Goal: Contribute content: Add original content to the website for others to see

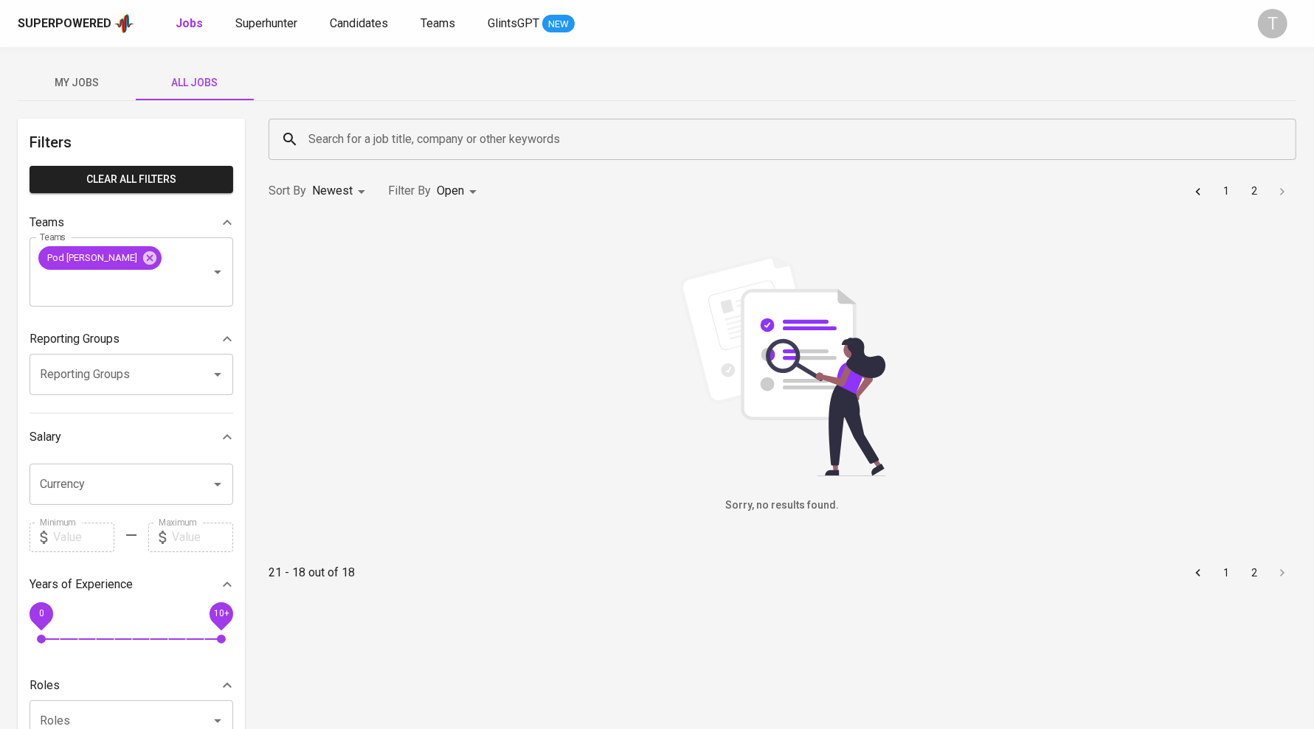
click at [1222, 192] on button "1" at bounding box center [1226, 192] width 24 height 24
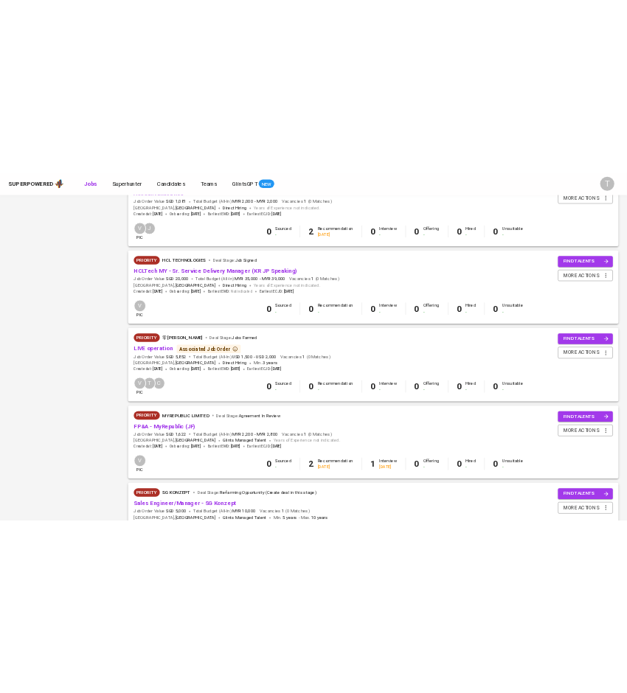
scroll to position [1025, 0]
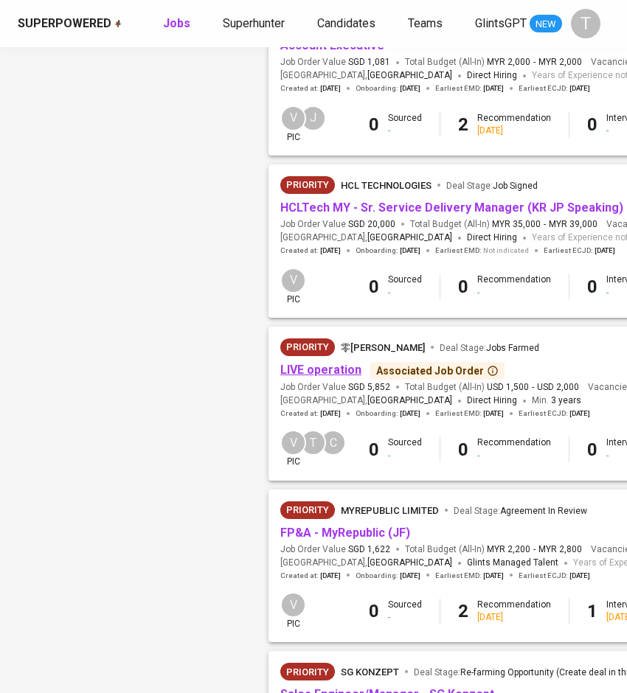
click at [330, 373] on link "LIVE operation" at bounding box center [320, 370] width 81 height 14
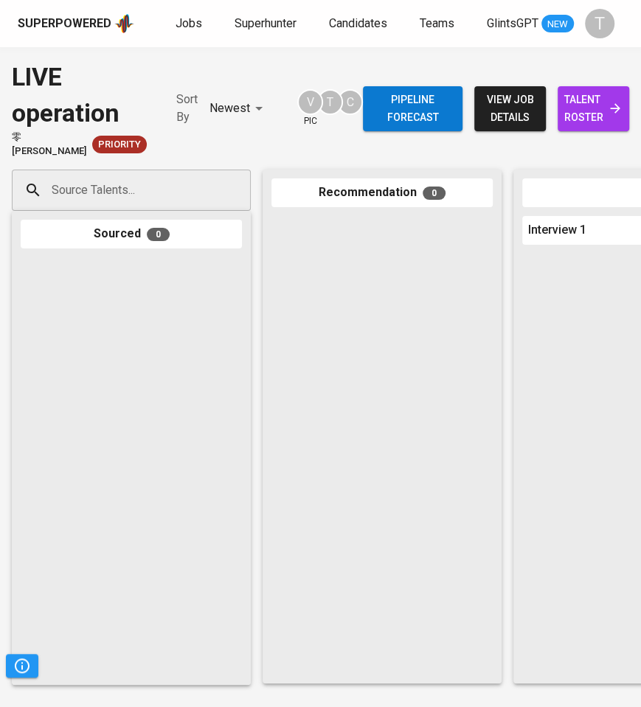
click at [210, 193] on div "Source Talents..." at bounding box center [131, 190] width 239 height 41
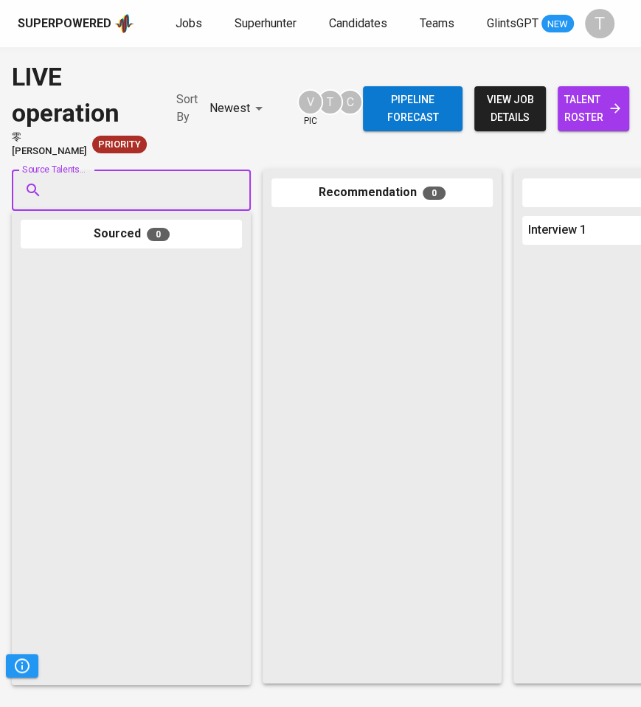
paste input "[EMAIL_ADDRESS][DOMAIN_NAME]"
type input "[EMAIL_ADDRESS][DOMAIN_NAME]"
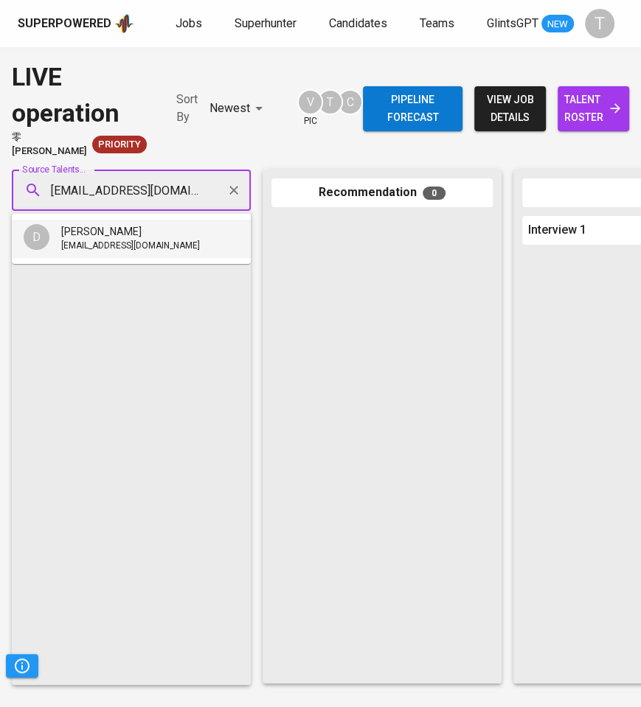
click at [153, 233] on div "[PERSON_NAME]" at bounding box center [130, 231] width 139 height 15
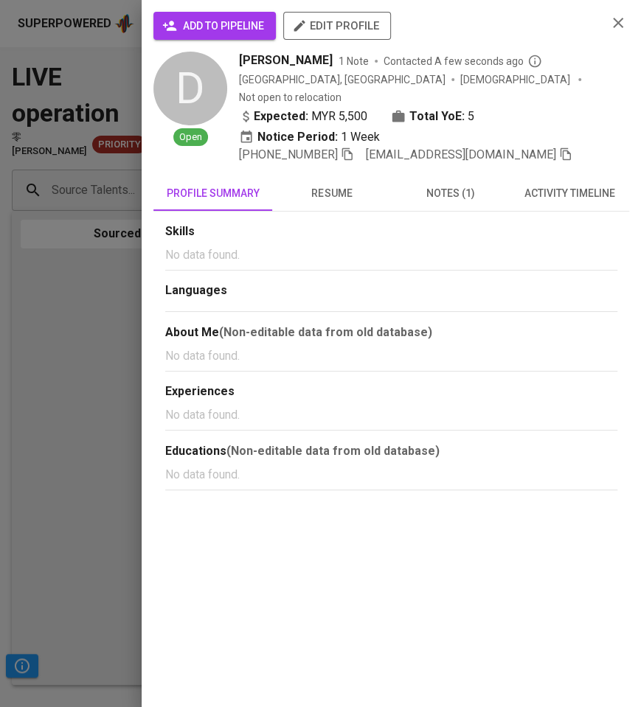
click at [253, 10] on div "add to pipeline edit profile D Open DARREN ADAM NG 1 Note Contacted A few secon…" at bounding box center [391, 353] width 499 height 707
click at [249, 22] on span "add to pipeline" at bounding box center [214, 26] width 99 height 18
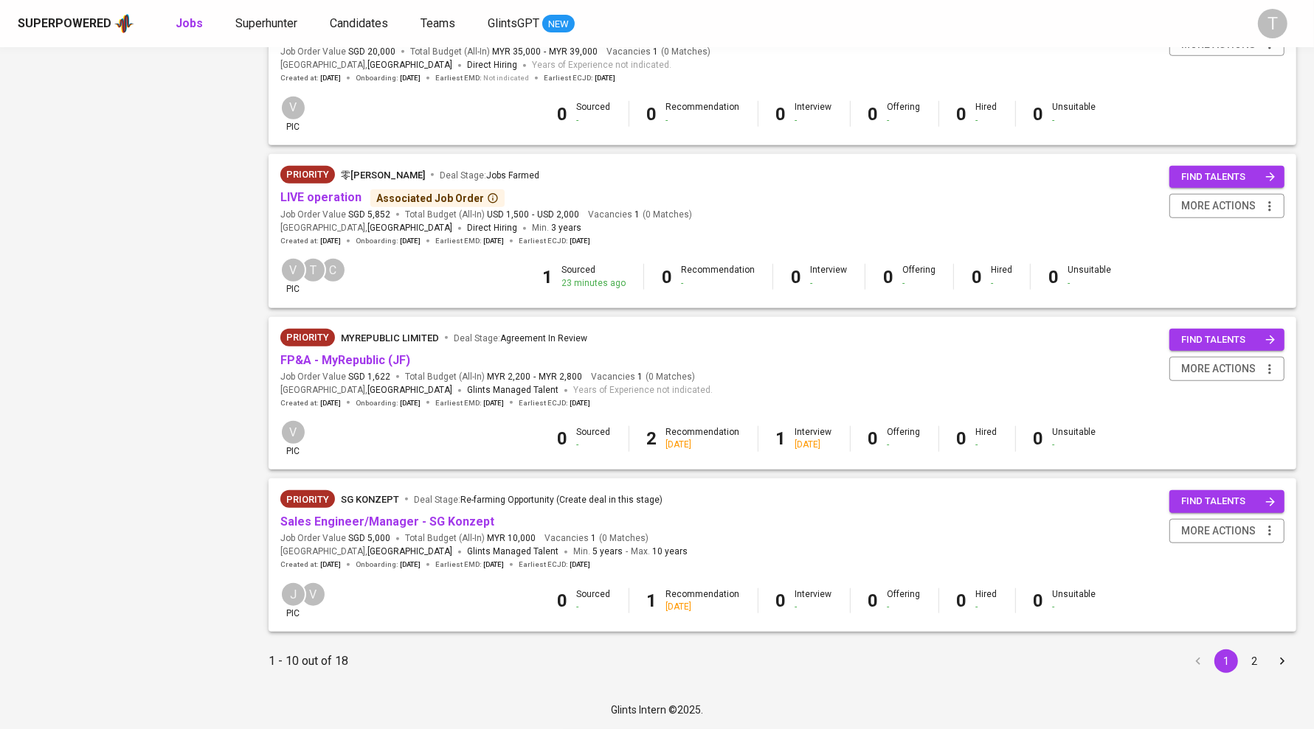
scroll to position [1204, 0]
click at [1262, 664] on button "2" at bounding box center [1254, 662] width 24 height 24
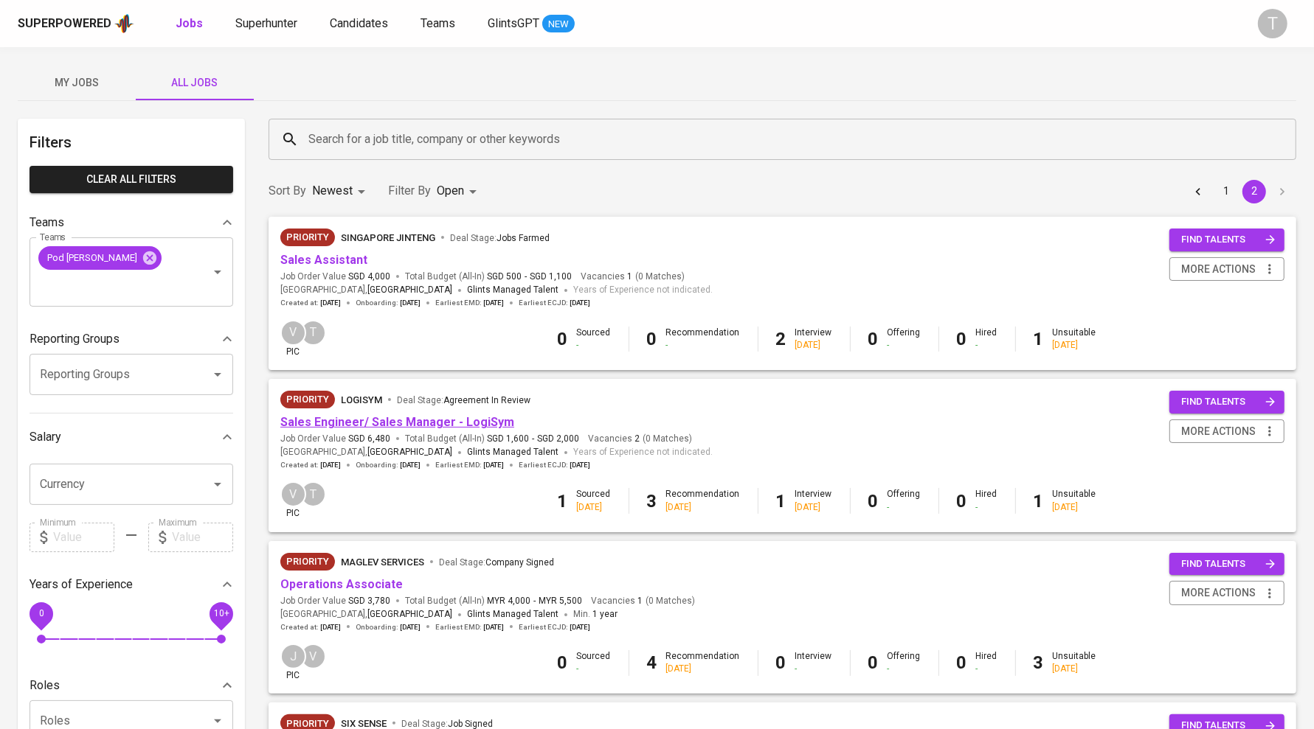
click at [419, 421] on link "Sales Engineer/ Sales Manager - LogiSym" at bounding box center [397, 422] width 234 height 14
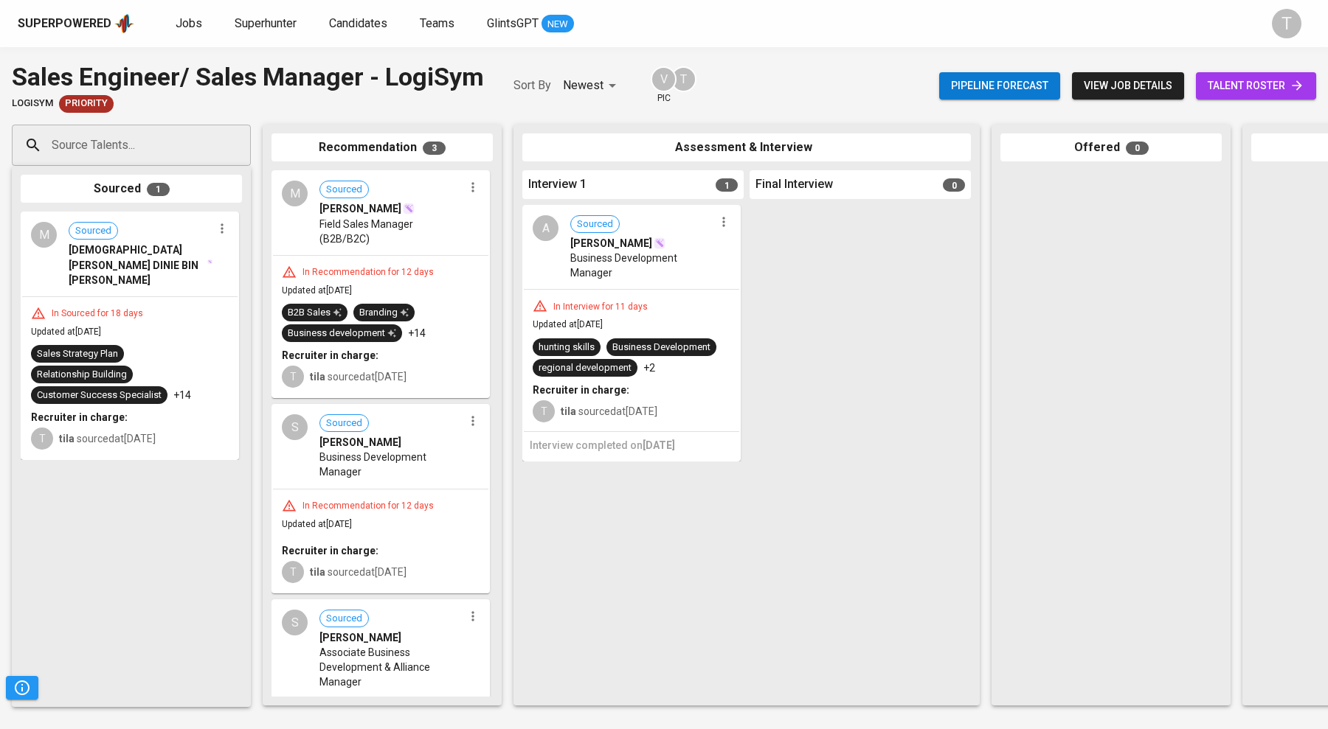
click at [223, 229] on icon "button" at bounding box center [222, 228] width 15 height 15
click at [243, 299] on span "Move to unsuitable" at bounding box center [262, 300] width 77 height 13
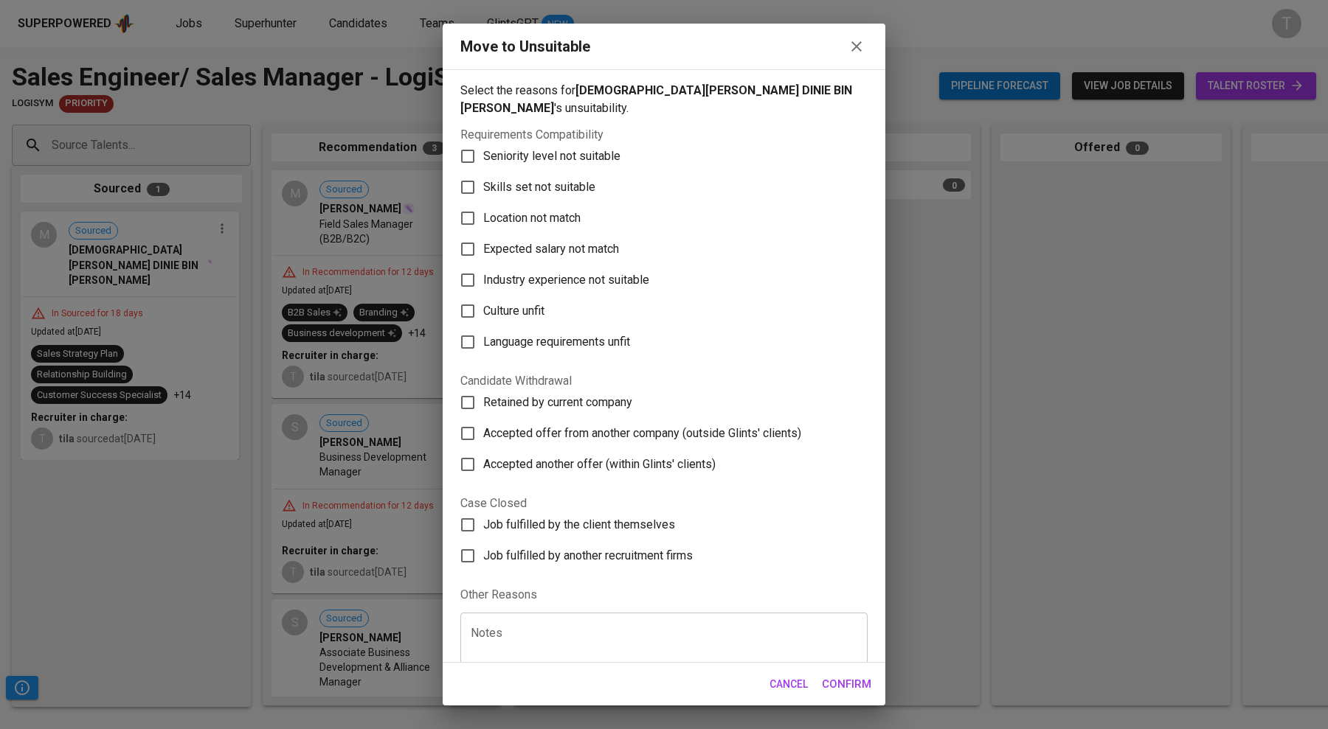
click at [509, 307] on span "Culture unfit" at bounding box center [513, 311] width 61 height 18
click at [483, 307] on input "Culture unfit" at bounding box center [467, 311] width 31 height 31
checkbox input "true"
click at [841, 677] on span "Confirm" at bounding box center [846, 684] width 49 height 19
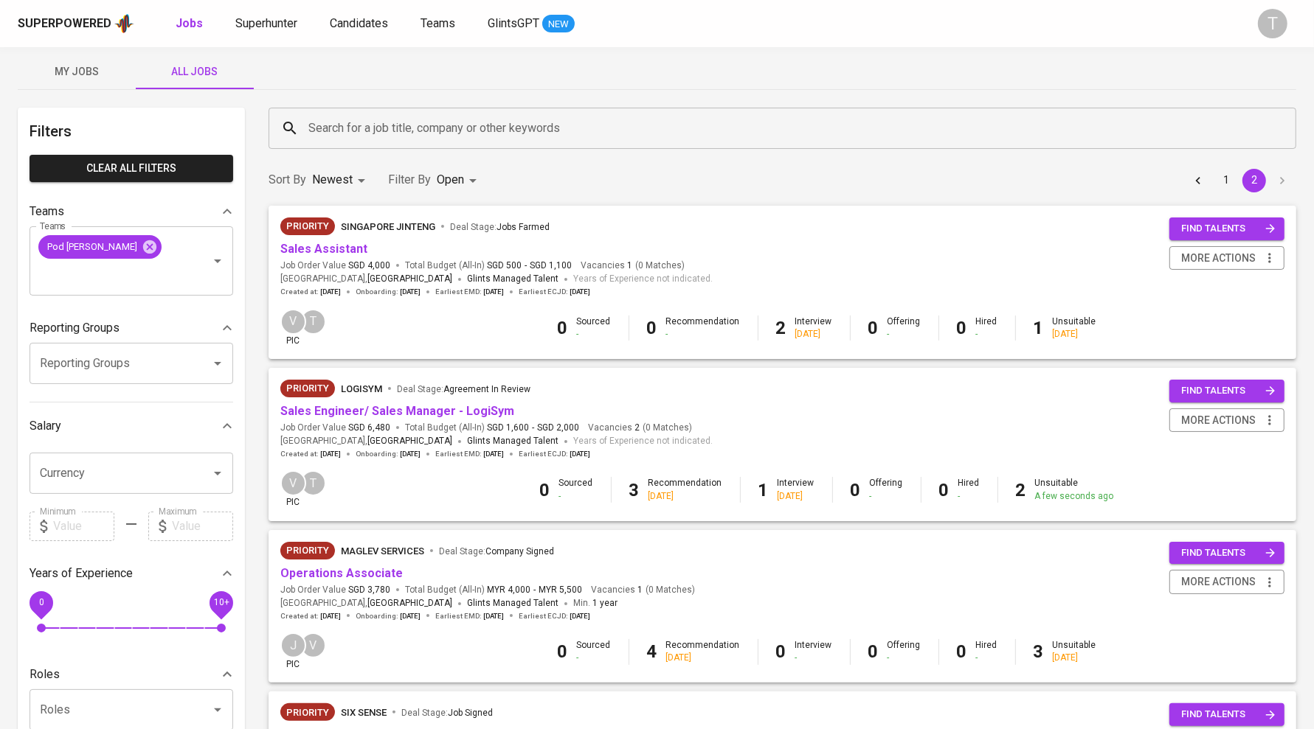
scroll to position [10, 0]
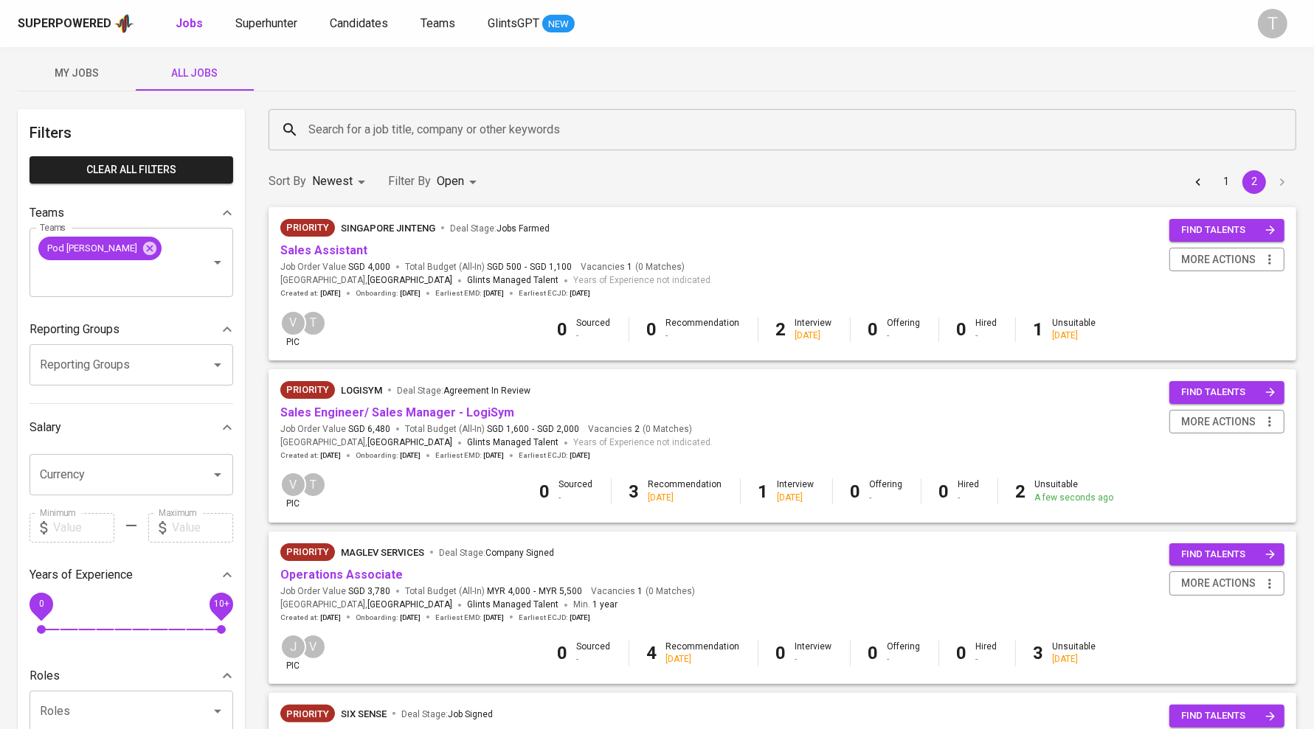
click at [1224, 180] on button "1" at bounding box center [1226, 182] width 24 height 24
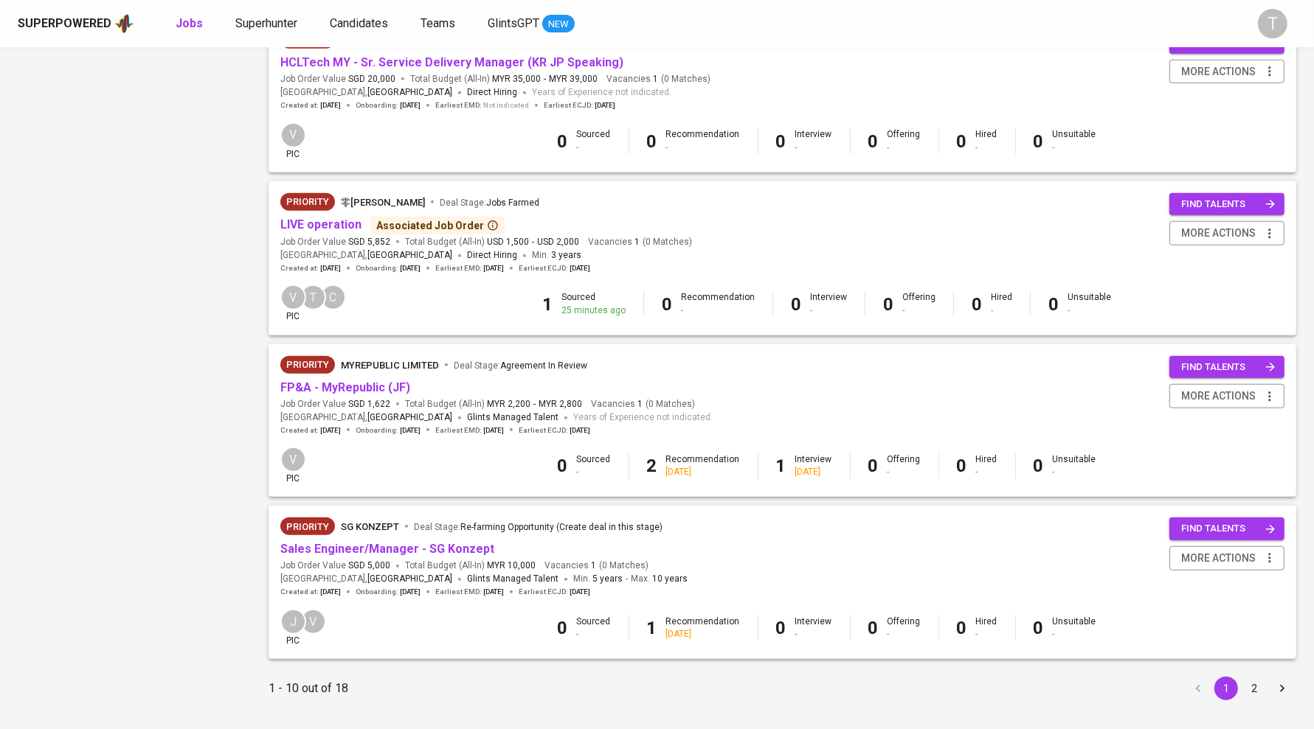
scroll to position [1204, 0]
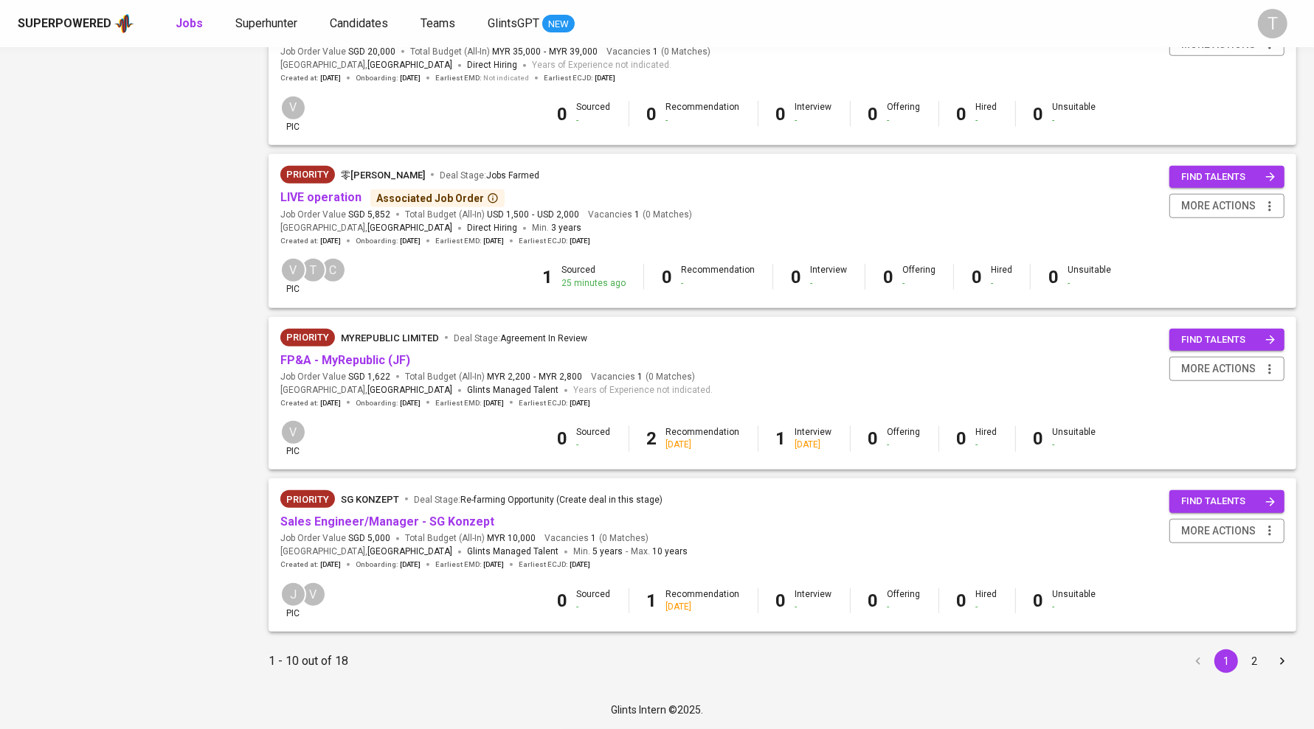
click at [1258, 659] on button "2" at bounding box center [1254, 662] width 24 height 24
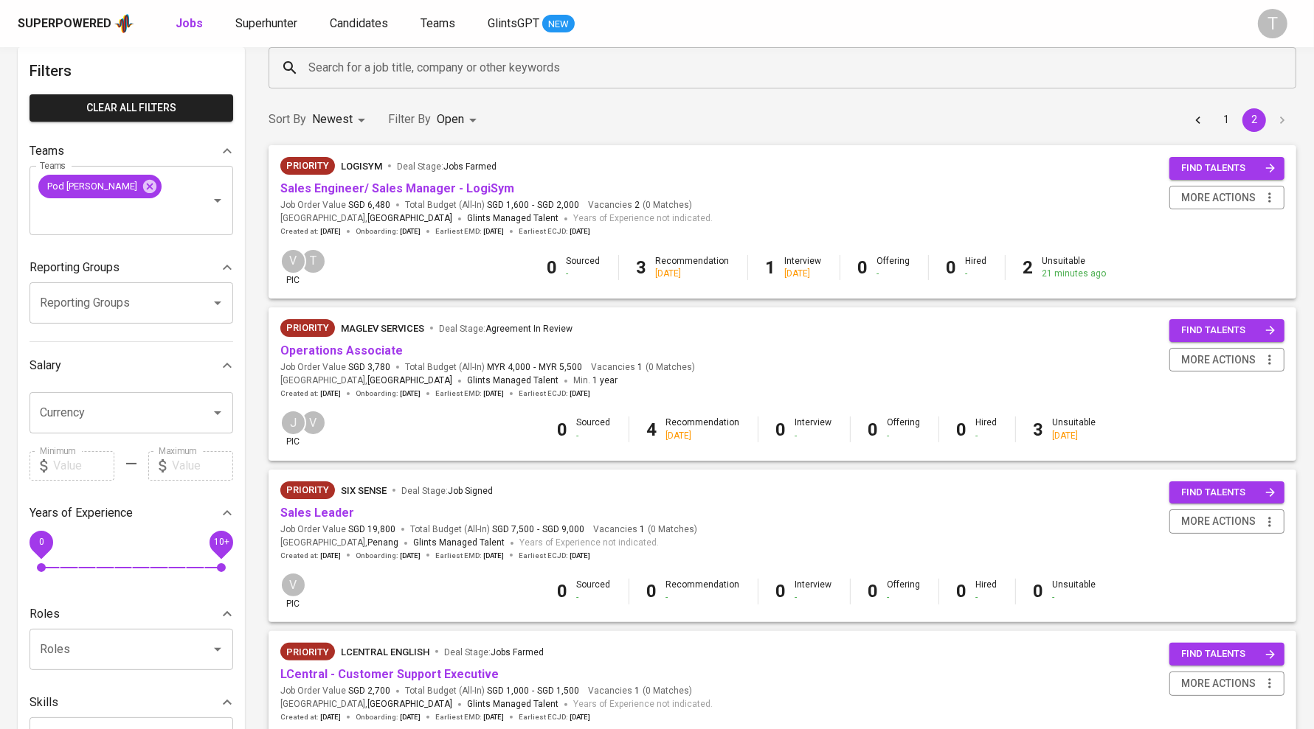
scroll to position [72, 0]
click at [1224, 114] on button "1" at bounding box center [1226, 120] width 24 height 24
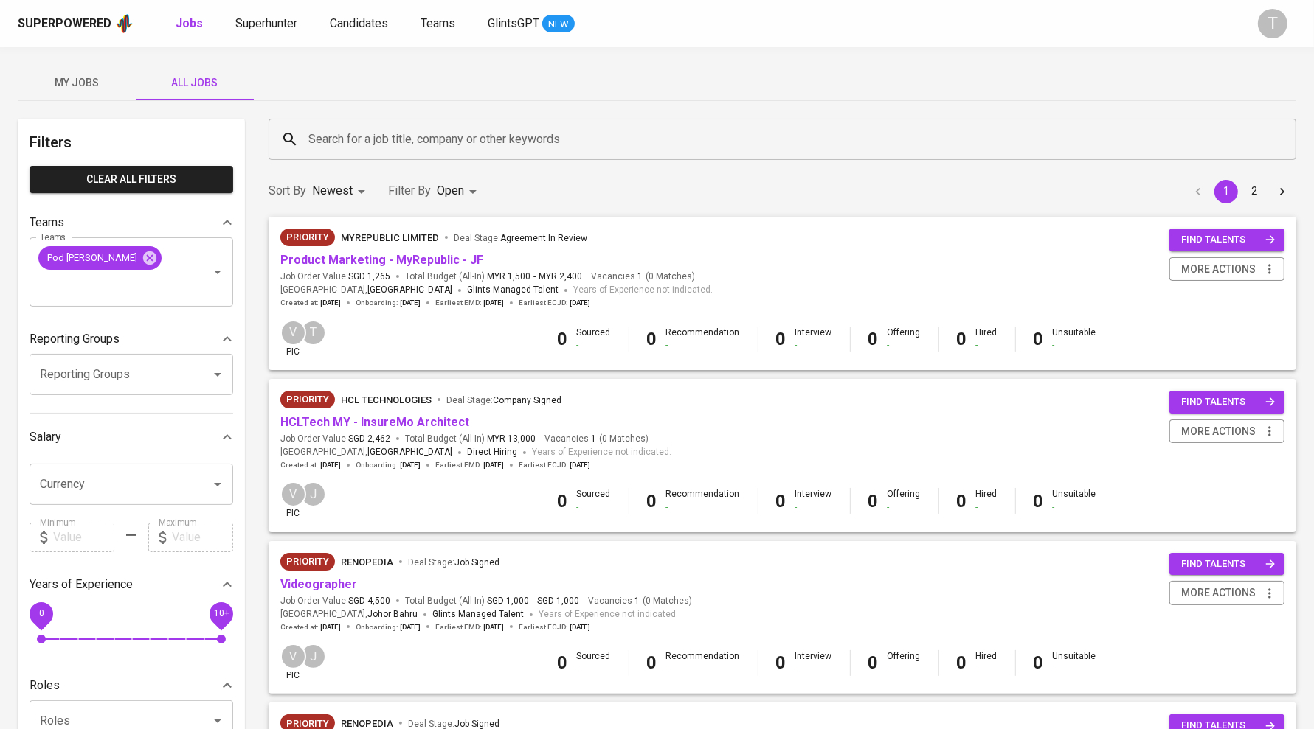
click at [1255, 184] on button "2" at bounding box center [1254, 192] width 24 height 24
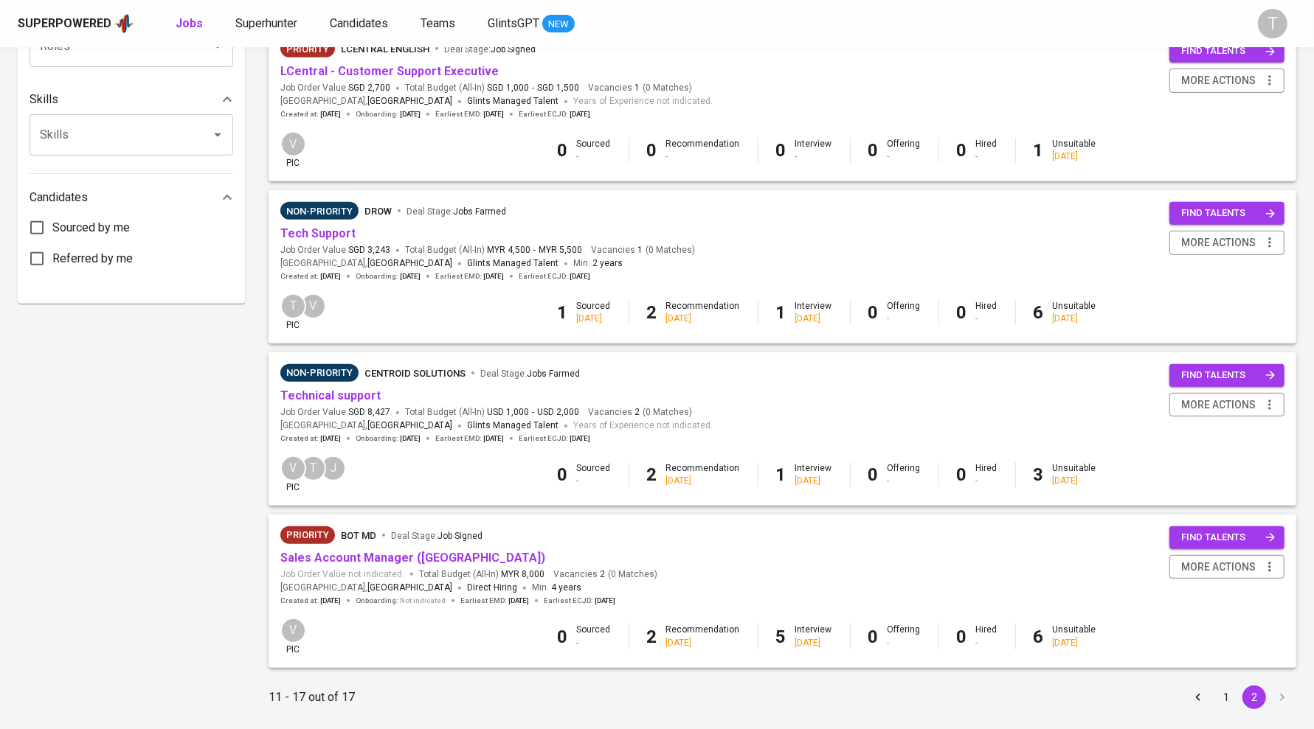
scroll to position [715, 0]
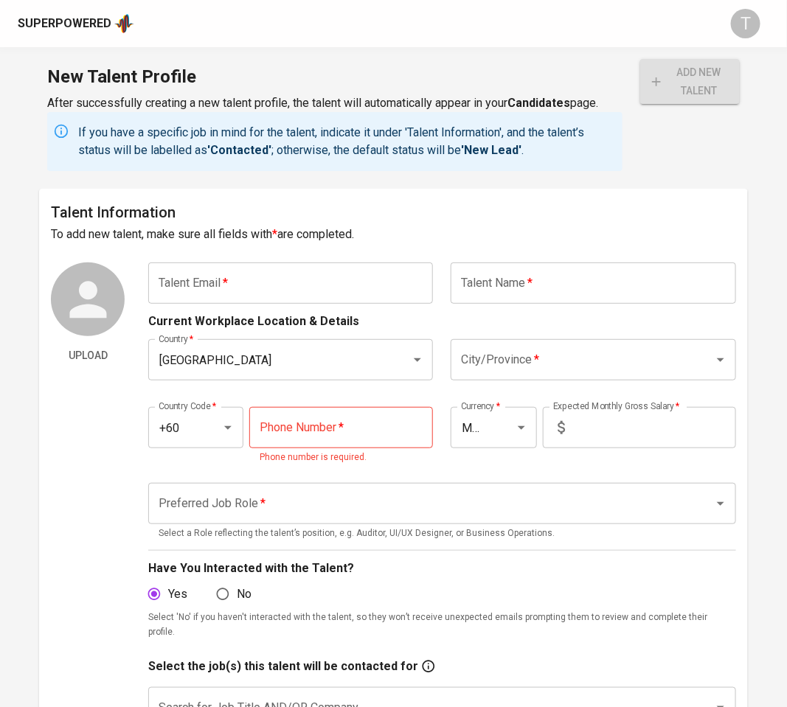
click at [624, 207] on h6 "Talent Information" at bounding box center [393, 213] width 684 height 24
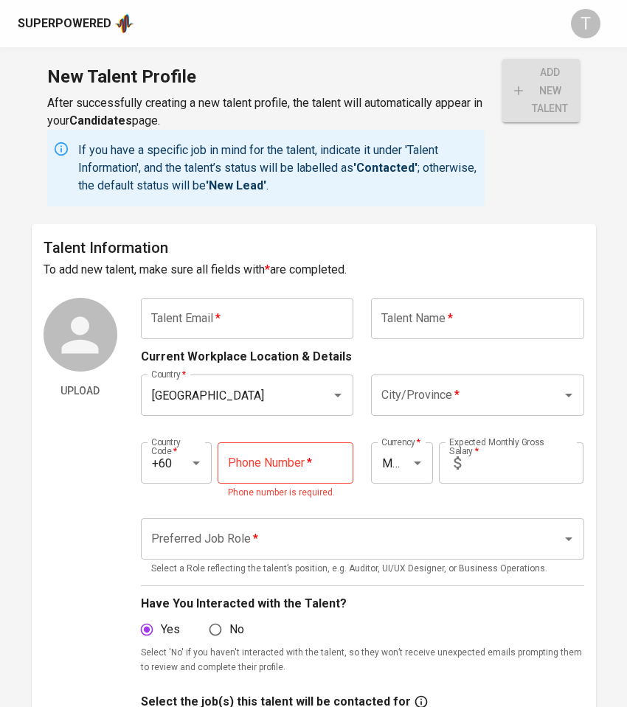
click at [453, 313] on input "text" at bounding box center [477, 318] width 213 height 41
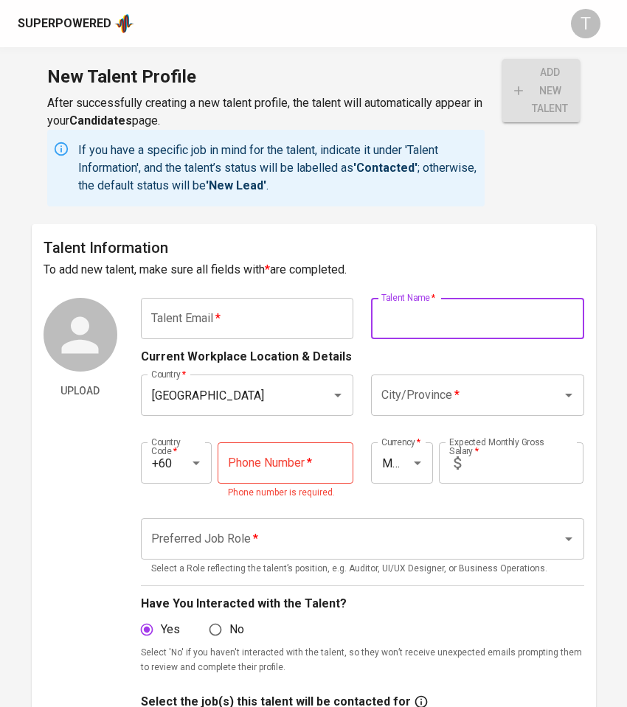
paste input "[PERSON_NAME]"
type input "[PERSON_NAME]"
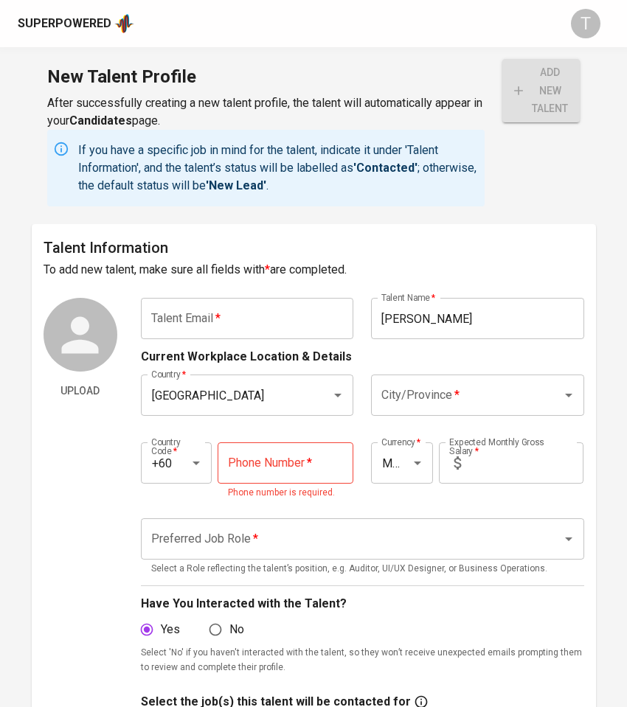
click at [304, 325] on input "text" at bounding box center [247, 318] width 213 height 41
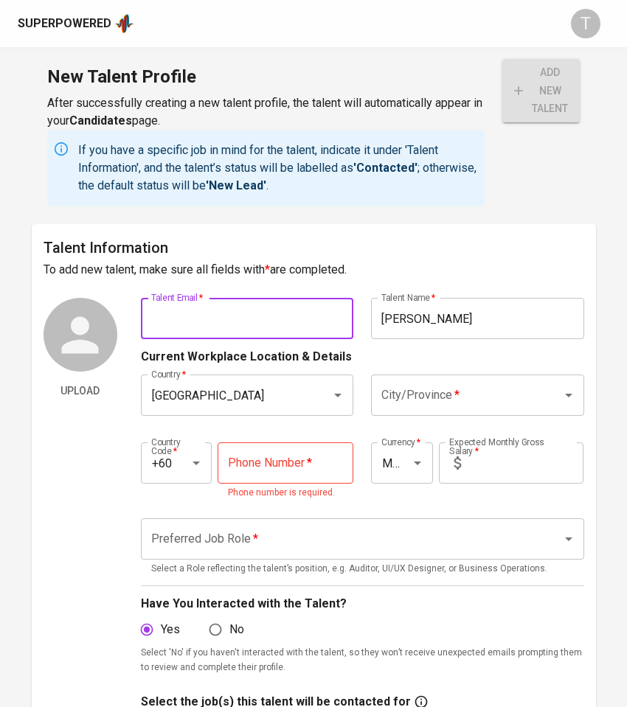
paste input "[URL][DOMAIN_NAME][PERSON_NAME]"
type input "[URL][DOMAIN_NAME][PERSON_NAME]"
type input "[EMAIL_ADDRESS][DOMAIN_NAME]"
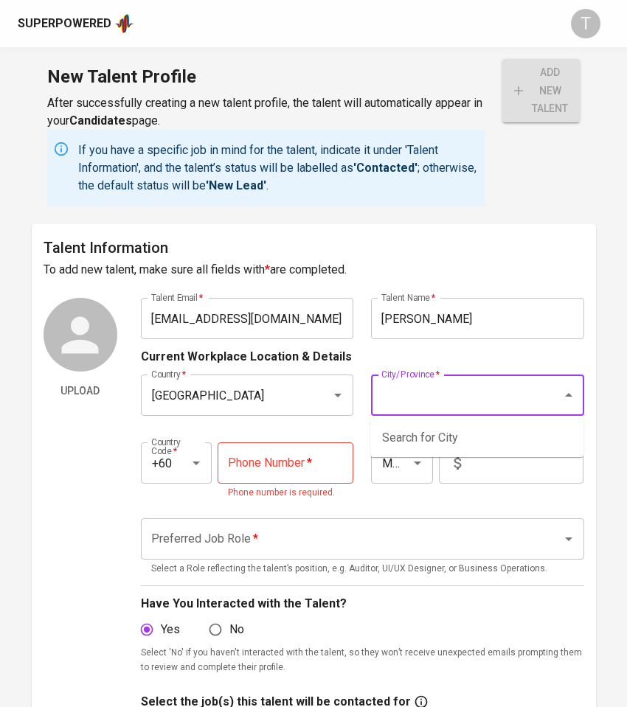
click at [470, 405] on input "City/Province   *" at bounding box center [457, 395] width 159 height 28
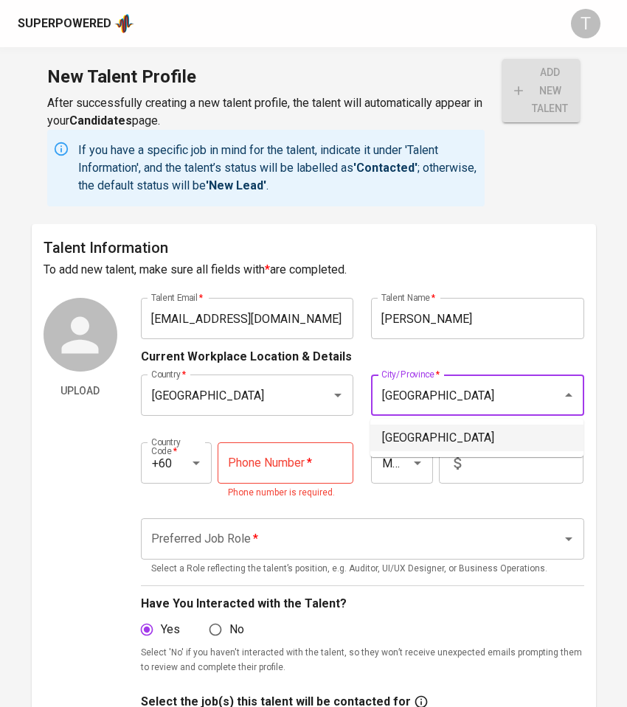
click at [461, 441] on li "[GEOGRAPHIC_DATA]" at bounding box center [476, 438] width 213 height 27
type input "[GEOGRAPHIC_DATA]"
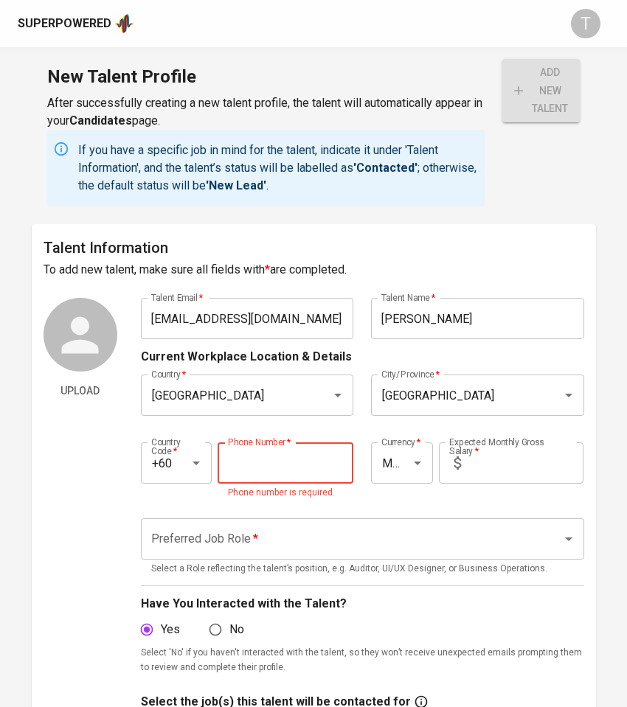
click at [266, 477] on input "tel" at bounding box center [286, 463] width 136 height 41
paste input "[PHONE_NUMBER]"
type input "[PHONE_NUMBER]"
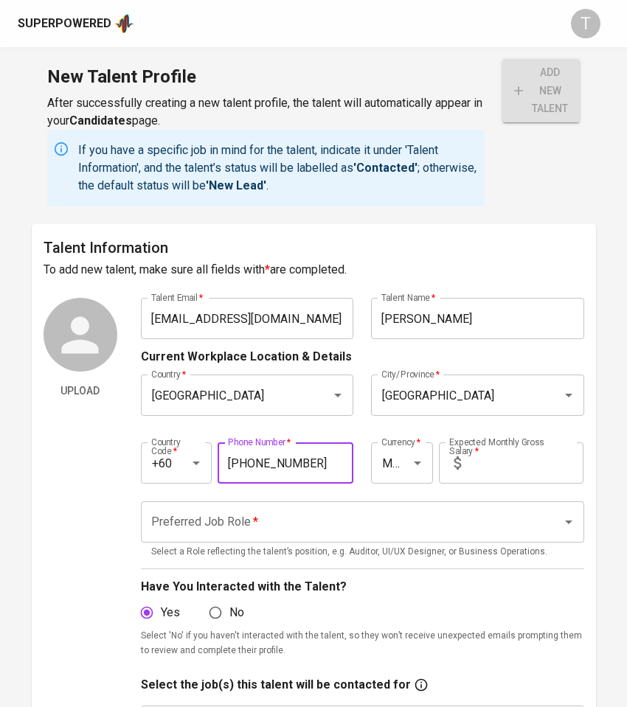
click at [535, 457] on input "text" at bounding box center [525, 463] width 117 height 41
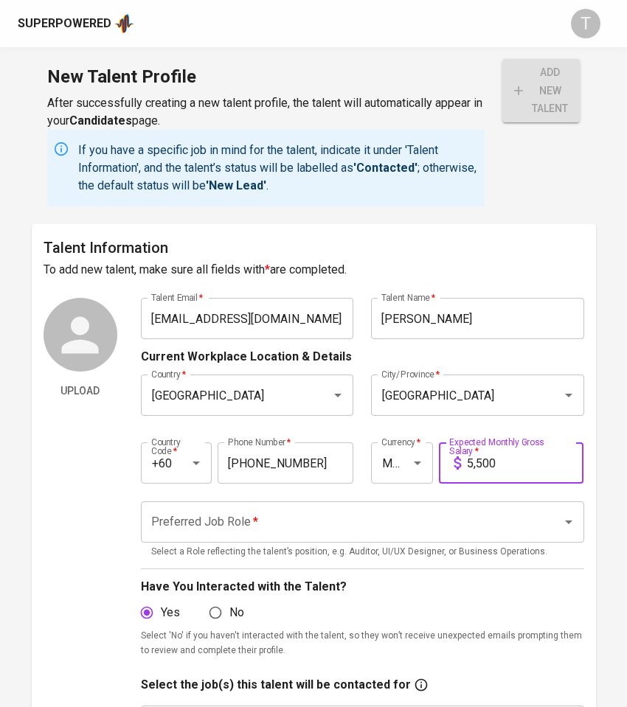
click at [478, 504] on div "Preferred Job Role *" at bounding box center [362, 522] width 443 height 41
type input "5,500"
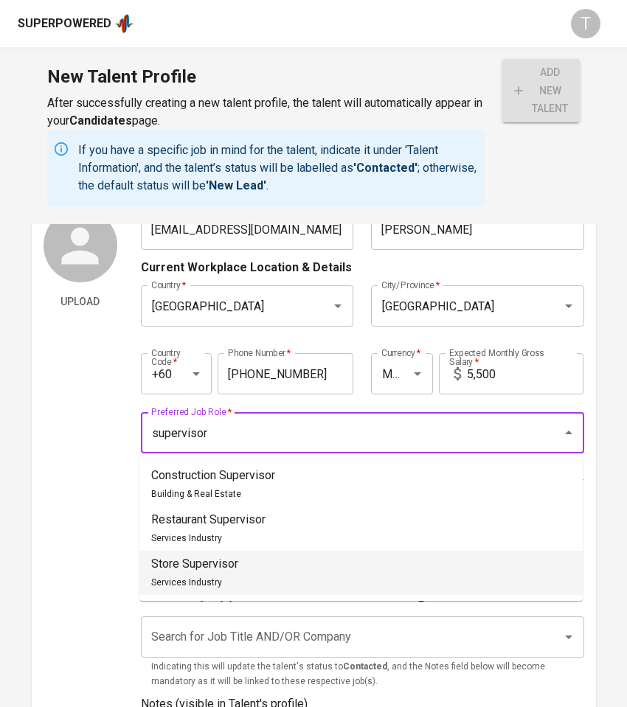
scroll to position [90, 0]
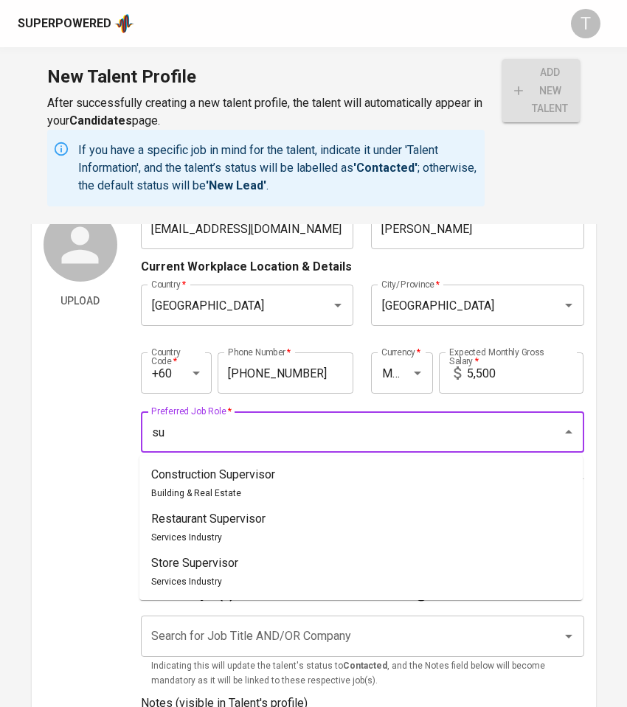
type input "s"
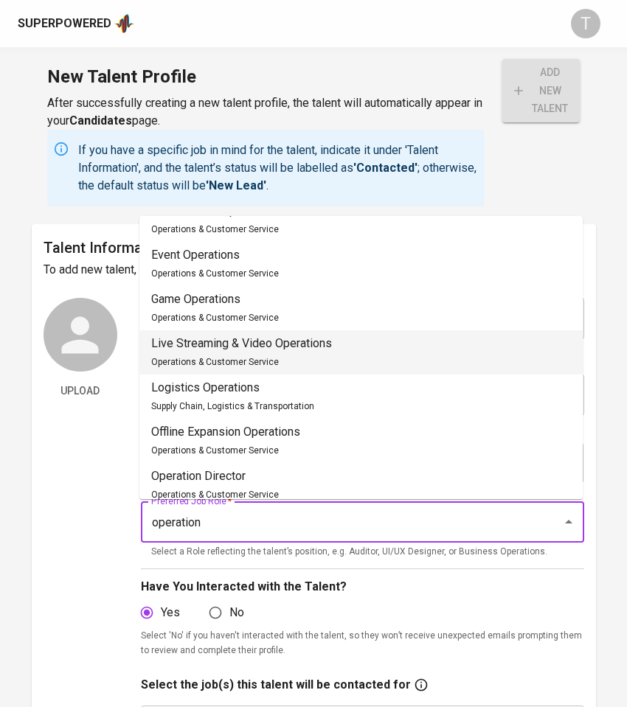
scroll to position [198, 0]
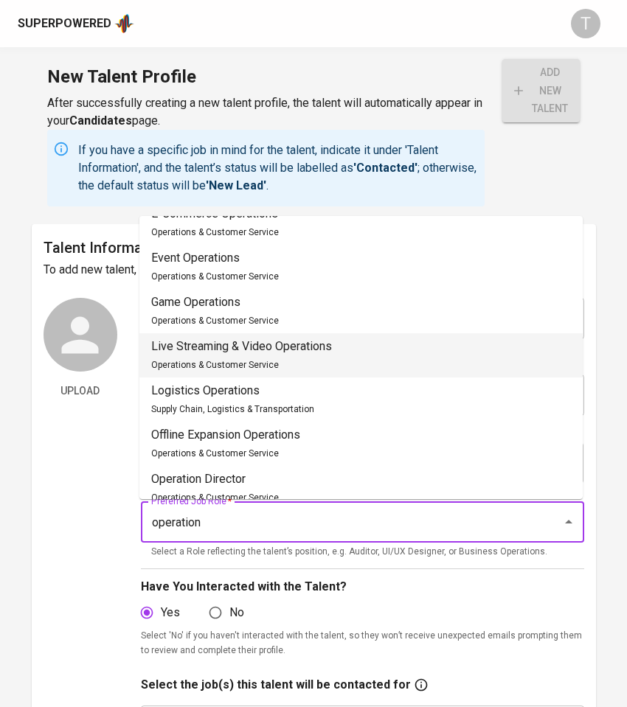
click at [210, 335] on li "Live Streaming & Video Operations Operations & Customer Service" at bounding box center [360, 355] width 443 height 44
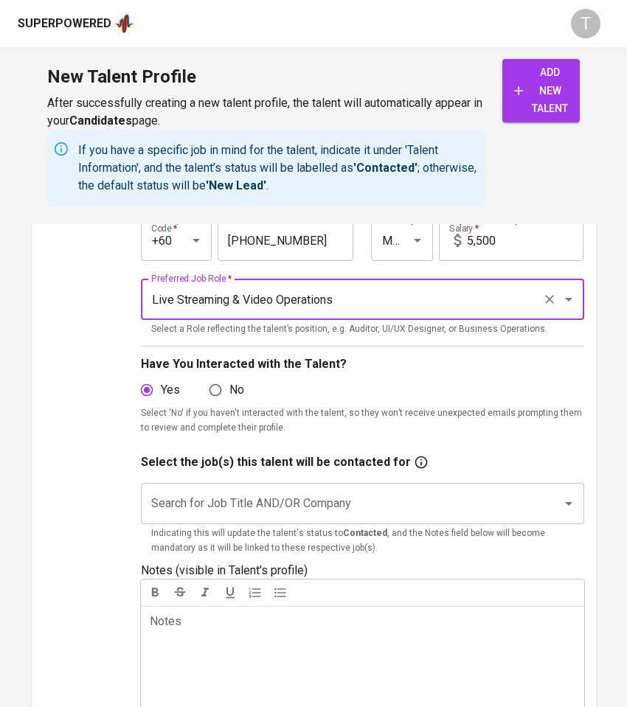
scroll to position [255, 0]
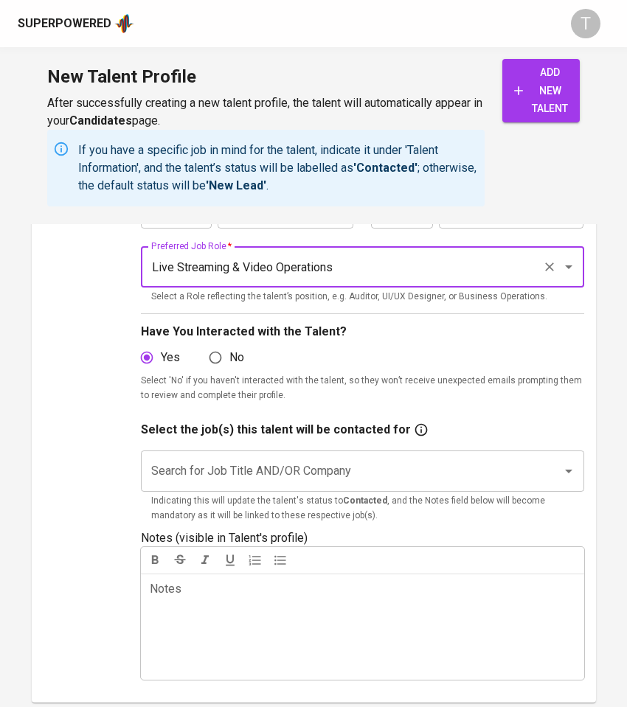
type input "Live Streaming & Video Operations"
click at [223, 471] on input "Search for Job Title AND/OR Company" at bounding box center [342, 471] width 389 height 28
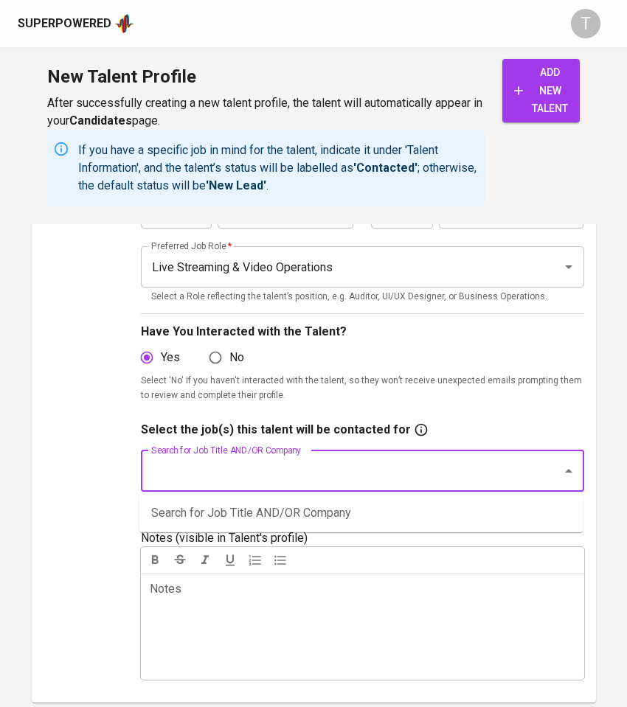
type input "i"
type input "l"
click at [215, 471] on input "dreamstori" at bounding box center [342, 471] width 389 height 28
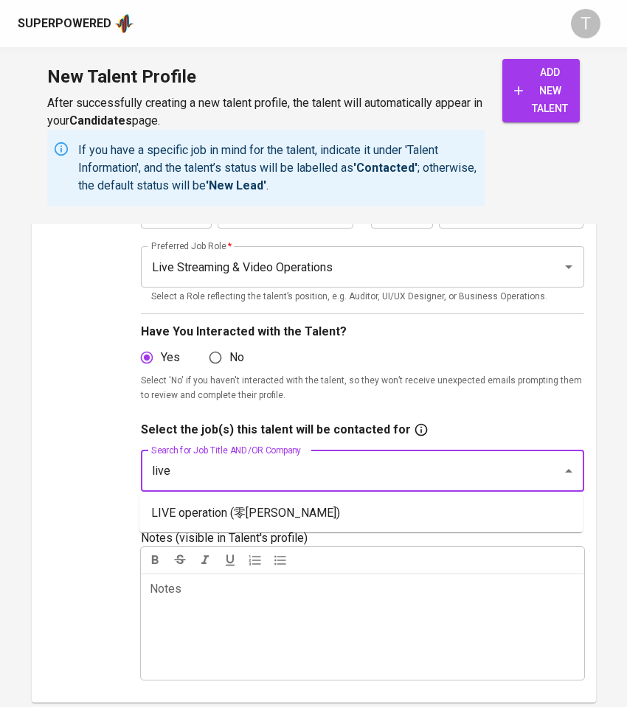
type input "live"
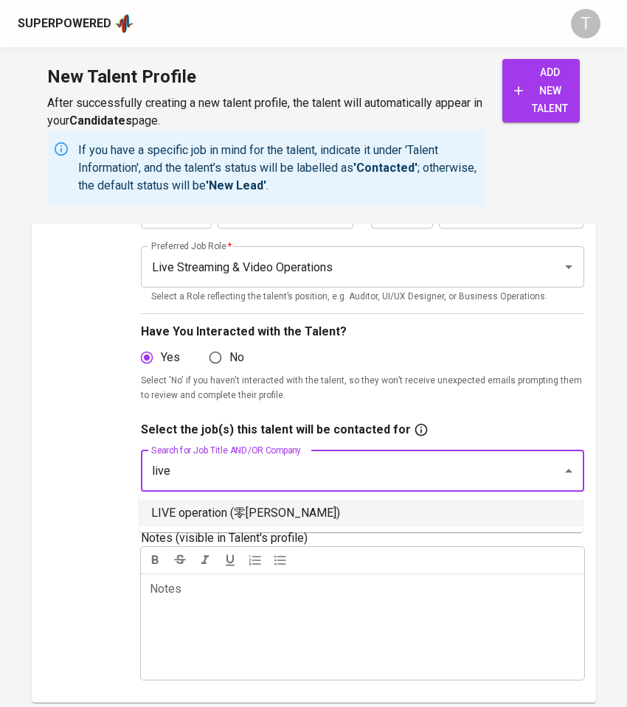
click at [231, 520] on li "LIVE operation (零[PERSON_NAME])" at bounding box center [360, 513] width 443 height 27
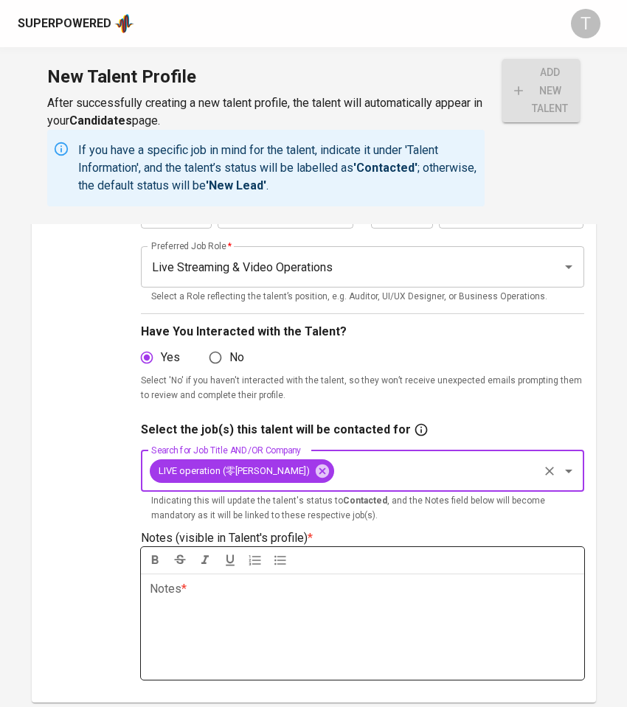
click at [235, 602] on div "Notes * ﻿" at bounding box center [362, 627] width 443 height 106
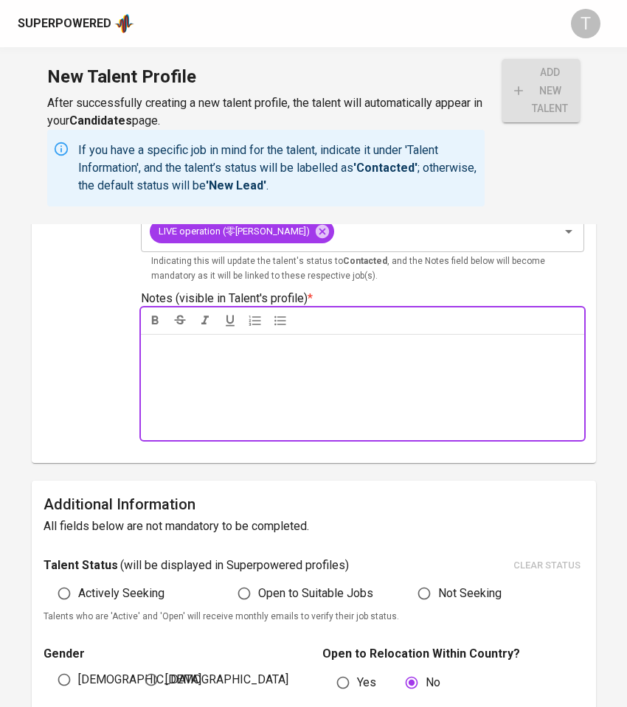
scroll to position [514, 0]
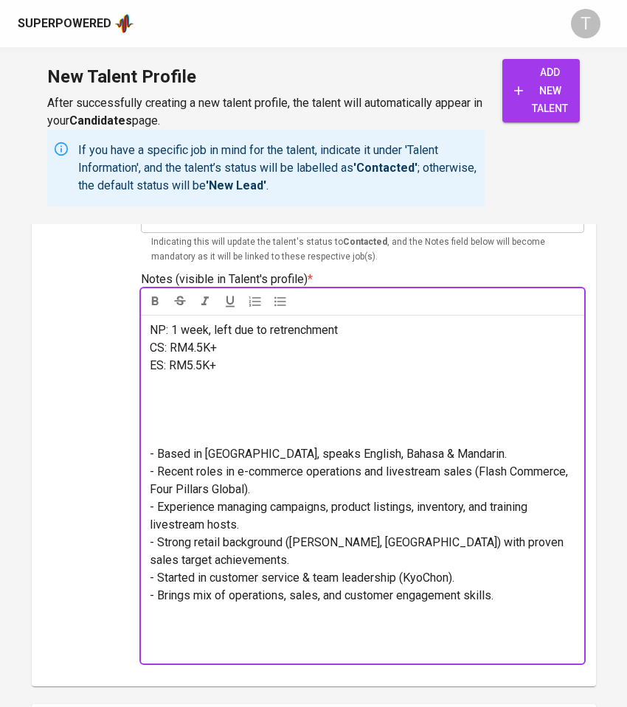
click at [268, 434] on p at bounding box center [363, 427] width 426 height 35
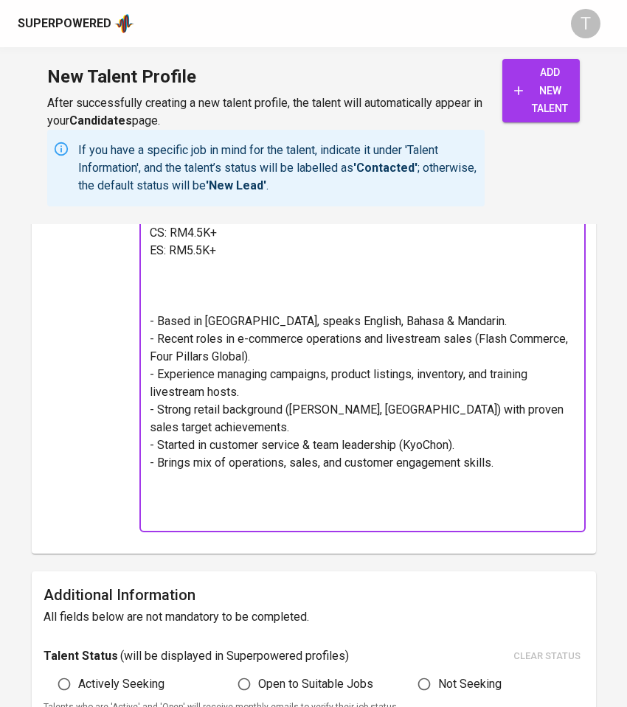
scroll to position [628, 0]
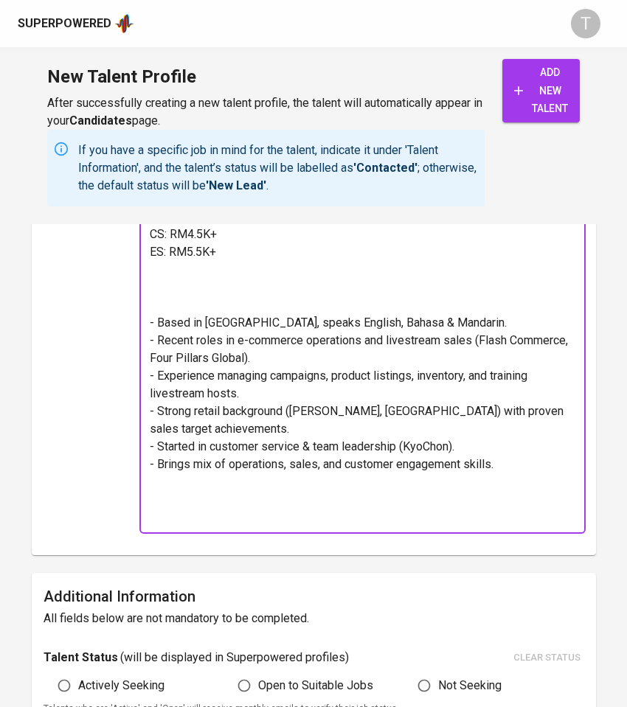
click at [178, 462] on span "- Brings mix of operations, sales, and customer engagement skills." at bounding box center [322, 464] width 344 height 14
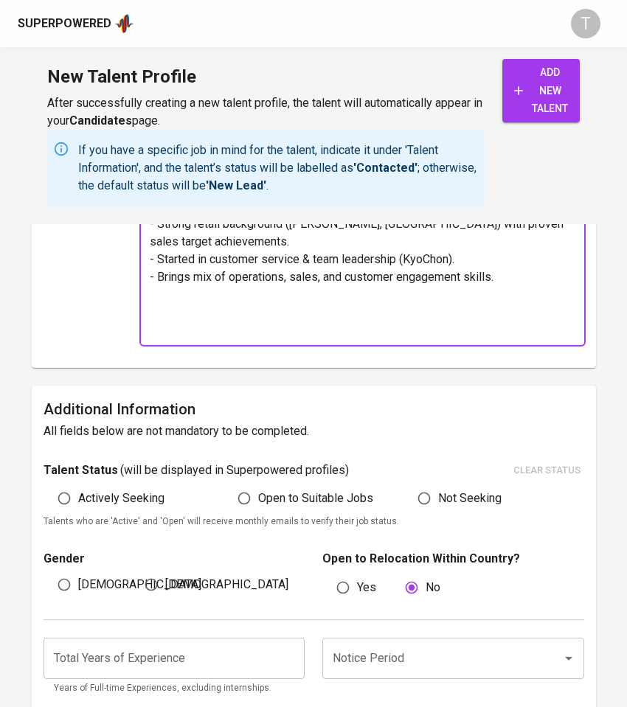
scroll to position [817, 0]
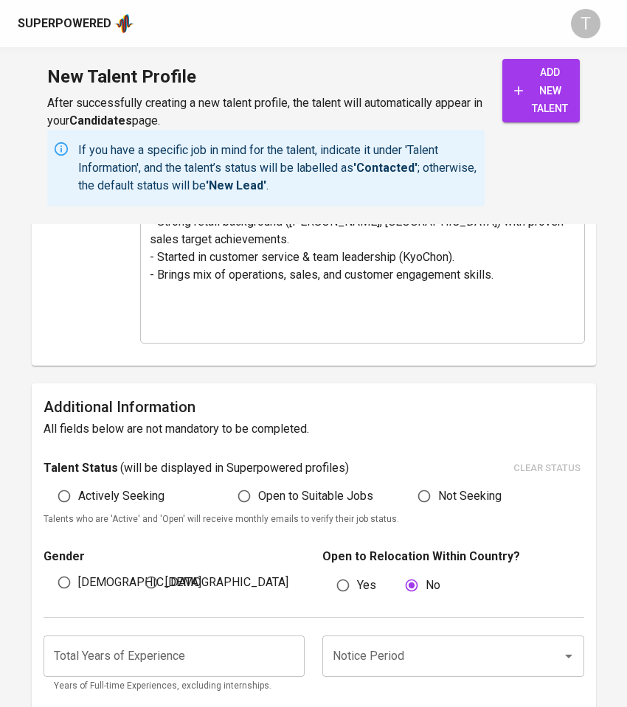
click at [133, 499] on span "Actively Seeking" at bounding box center [121, 497] width 86 height 18
click at [78, 499] on input "Actively Seeking" at bounding box center [64, 496] width 28 height 28
radio input "true"
click at [86, 580] on span "[DEMOGRAPHIC_DATA]" at bounding box center [139, 583] width 123 height 18
click at [78, 580] on input "[DEMOGRAPHIC_DATA]" at bounding box center [64, 583] width 28 height 28
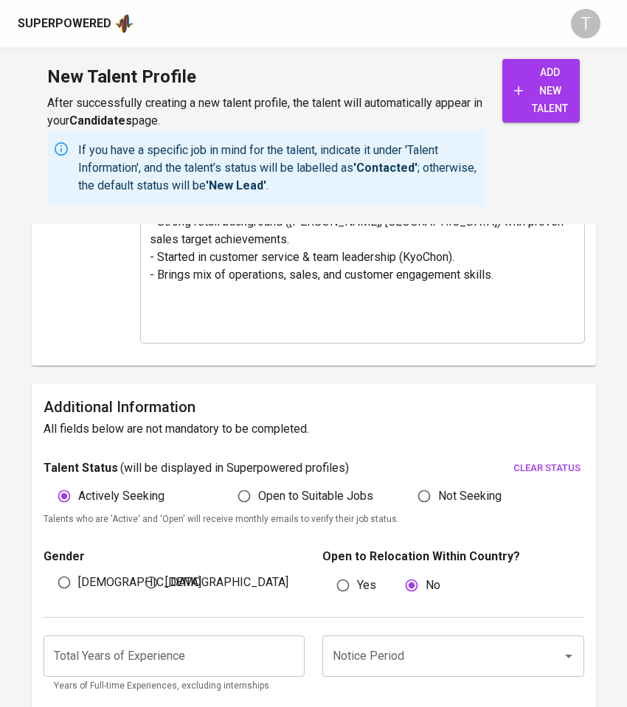
radio input "true"
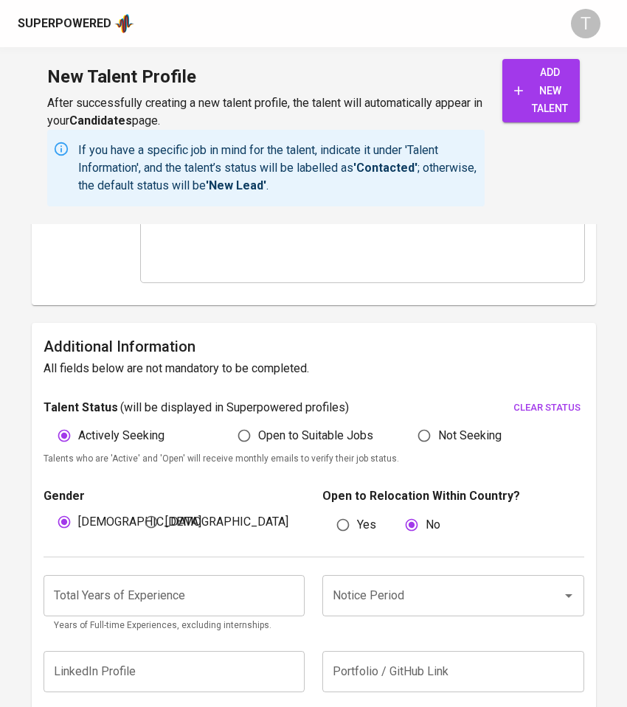
scroll to position [893, 0]
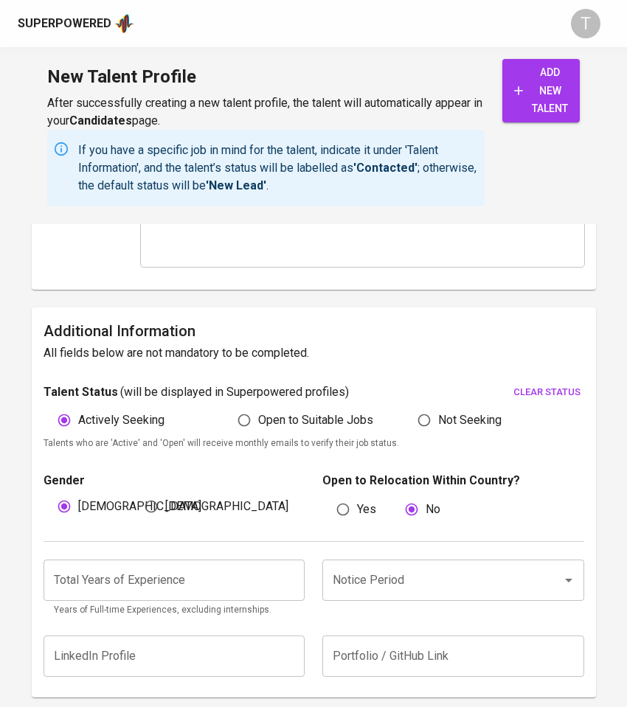
click at [232, 579] on input "number" at bounding box center [175, 580] width 262 height 41
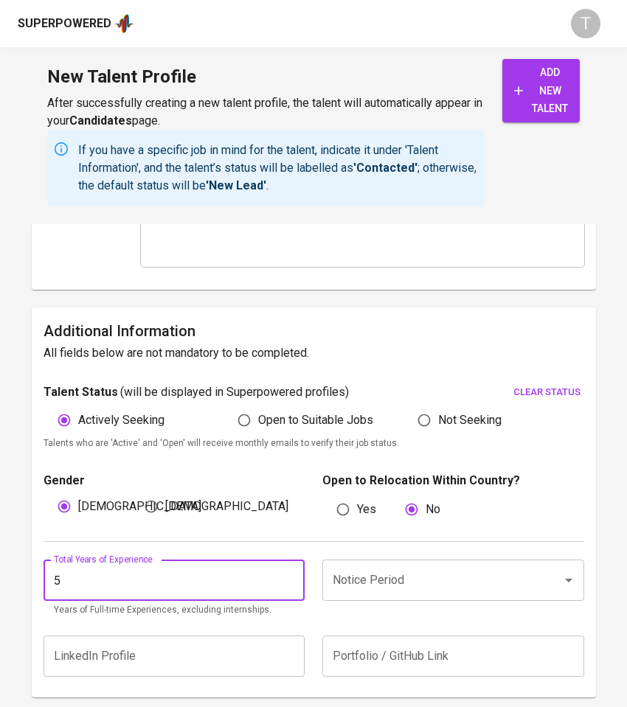
type input "5"
click at [461, 581] on input "Notice Period" at bounding box center [432, 580] width 207 height 28
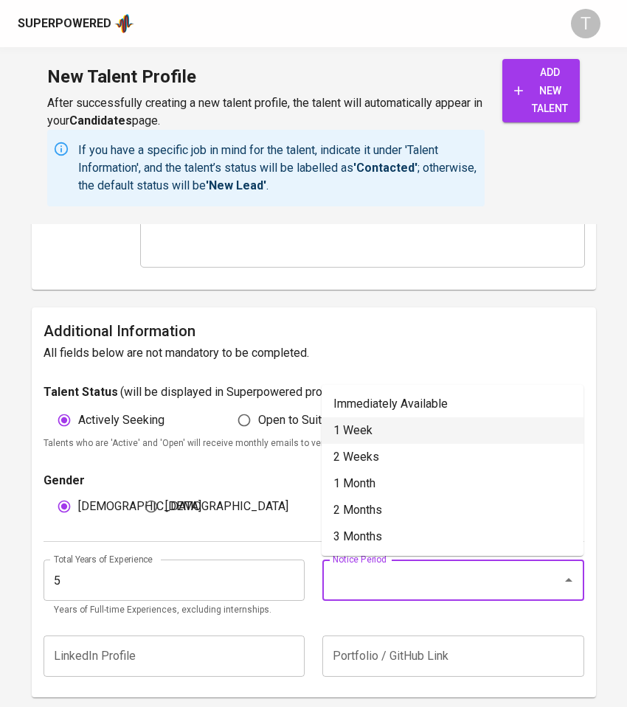
click at [464, 431] on li "1 Week" at bounding box center [453, 430] width 262 height 27
type input "1 Week"
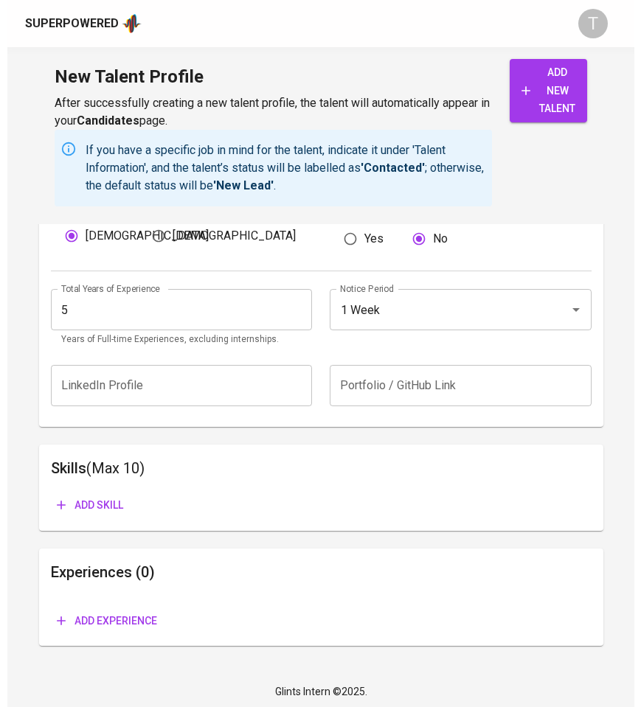
scroll to position [1167, 0]
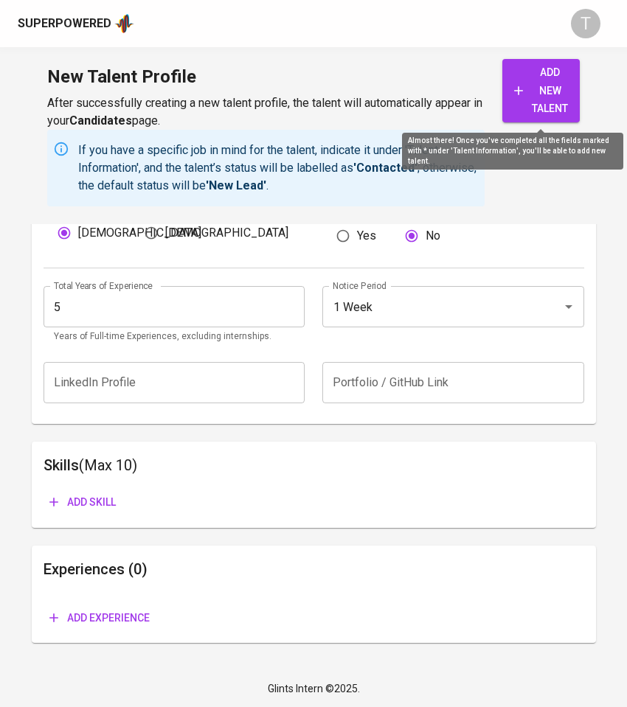
click at [524, 91] on span "add new talent" at bounding box center [541, 90] width 54 height 55
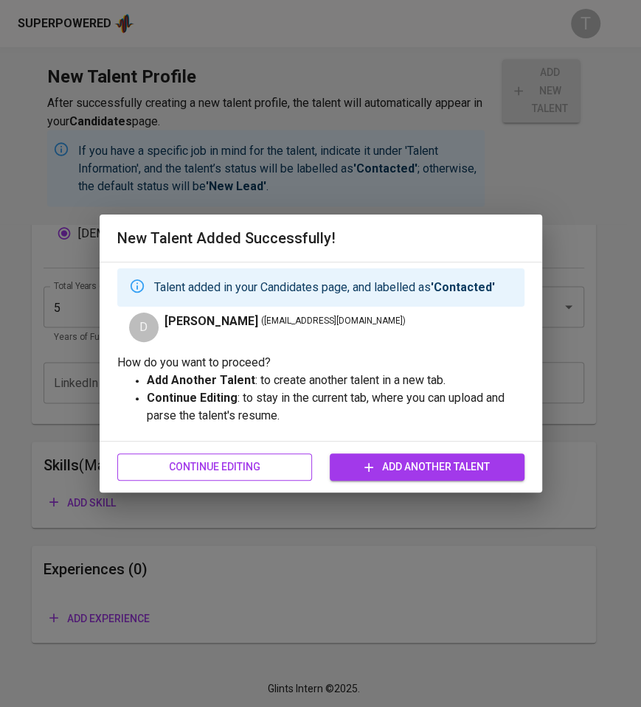
click at [240, 472] on span "Continue Editing" at bounding box center [214, 467] width 171 height 18
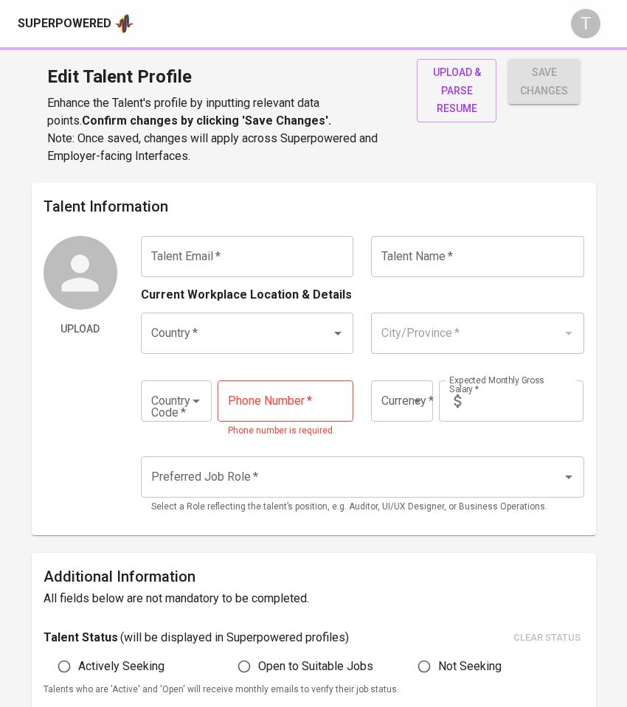
type input "[EMAIL_ADDRESS][DOMAIN_NAME]"
type input "[PERSON_NAME]"
type input "[GEOGRAPHIC_DATA]"
type input "+60"
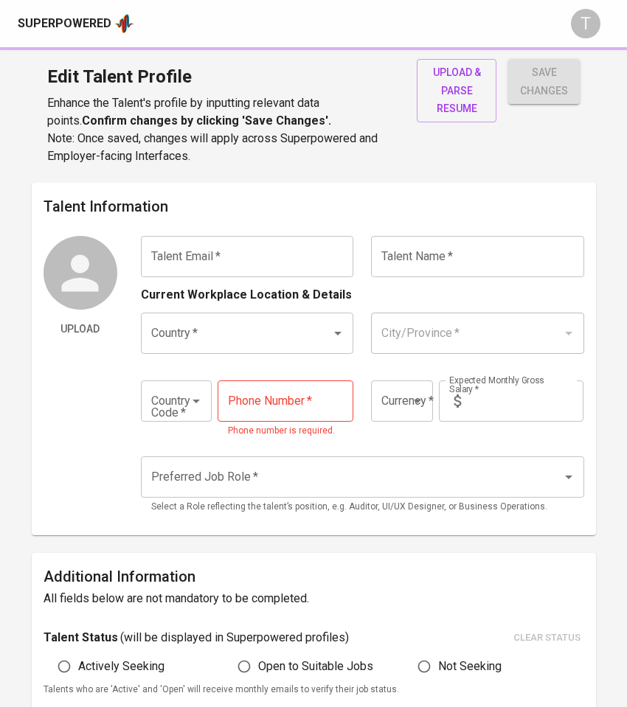
type input "[PHONE_NUMBER]"
type input "MYR"
type input "5,500"
type input "Live Streaming & Video Operations"
radio input "true"
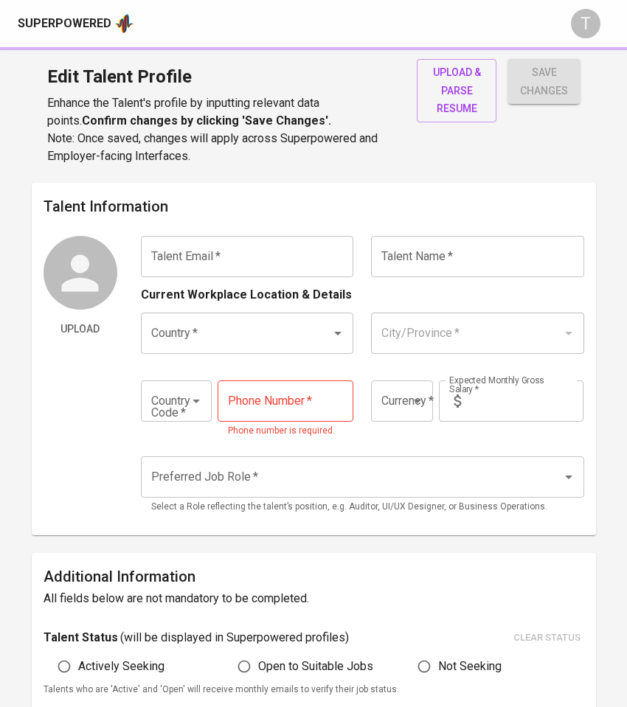
radio input "true"
type input "5"
type input "1 Week"
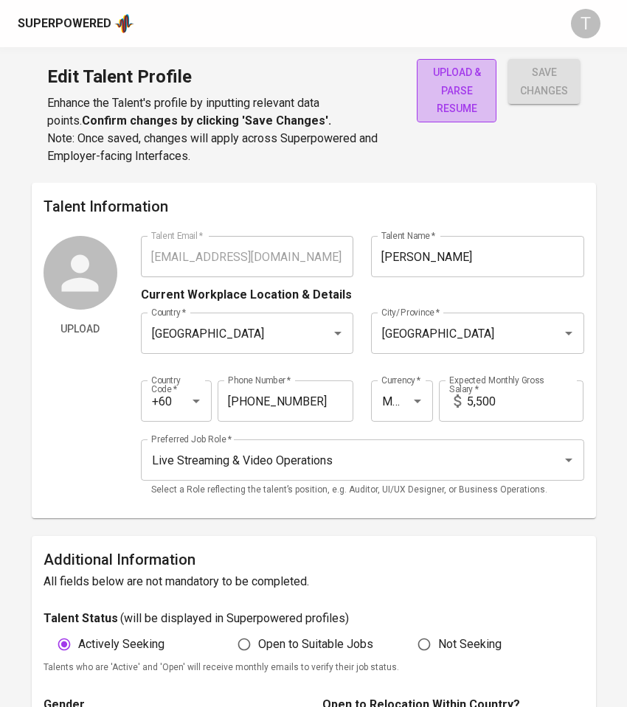
click at [471, 89] on span "upload & parse resume" at bounding box center [457, 90] width 56 height 55
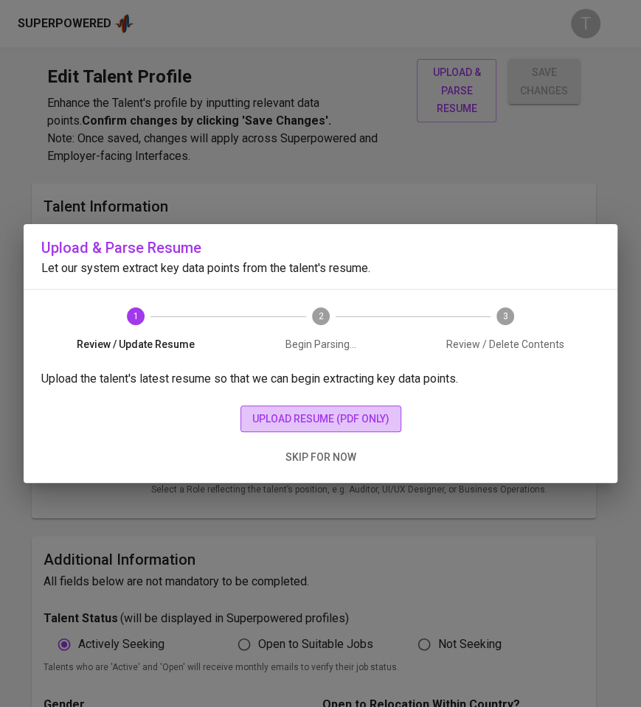
click at [371, 417] on span "upload resume (pdf only)" at bounding box center [320, 419] width 137 height 18
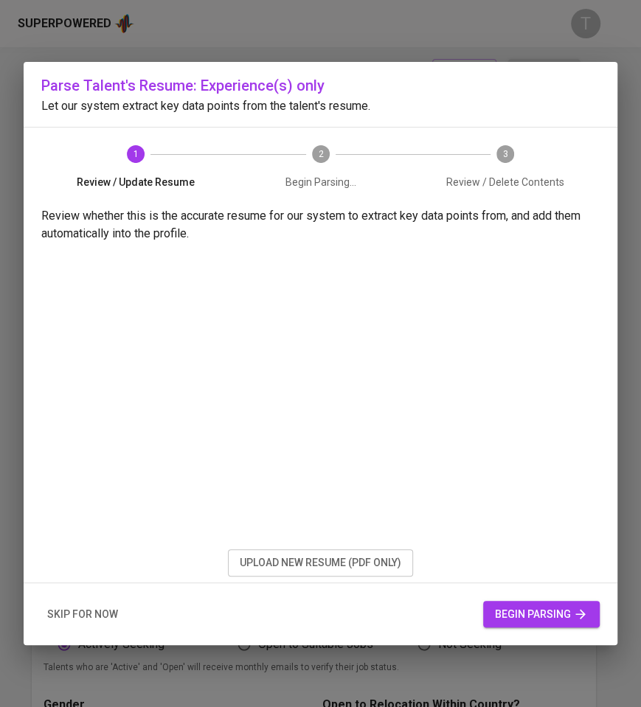
click at [540, 616] on span "begin parsing" at bounding box center [541, 615] width 93 height 18
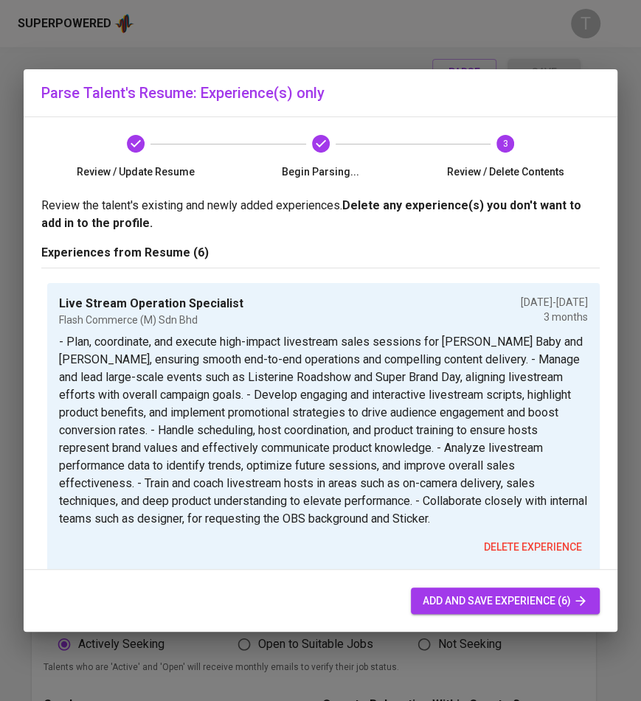
click at [417, 108] on div "Parse Talent's Resume: Experience(s) only" at bounding box center [321, 92] width 594 height 47
click at [572, 602] on span "add and save experience (6)" at bounding box center [505, 601] width 165 height 18
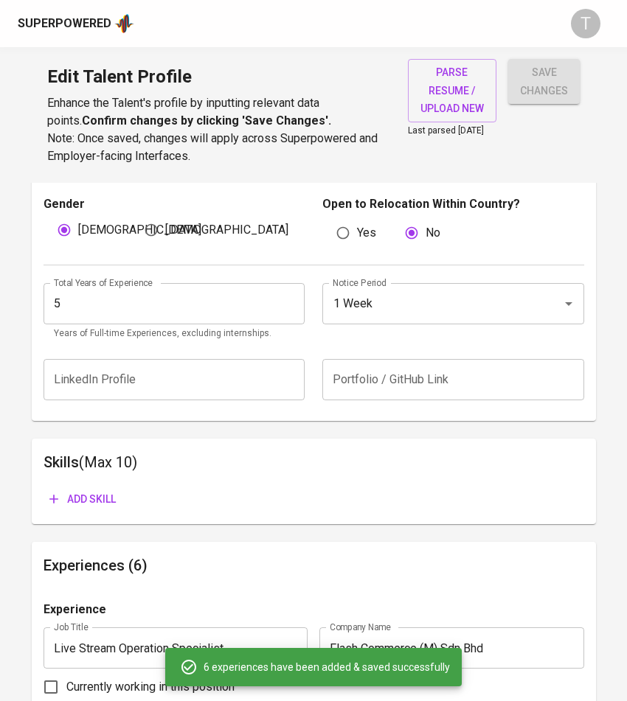
scroll to position [504, 0]
